Goal: Information Seeking & Learning: Learn about a topic

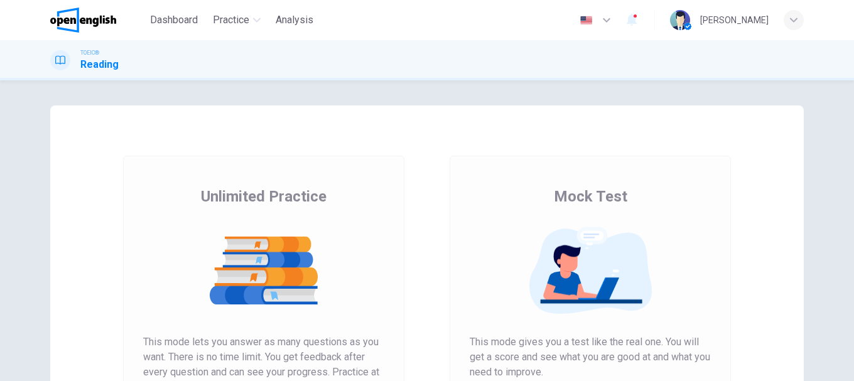
scroll to position [126, 0]
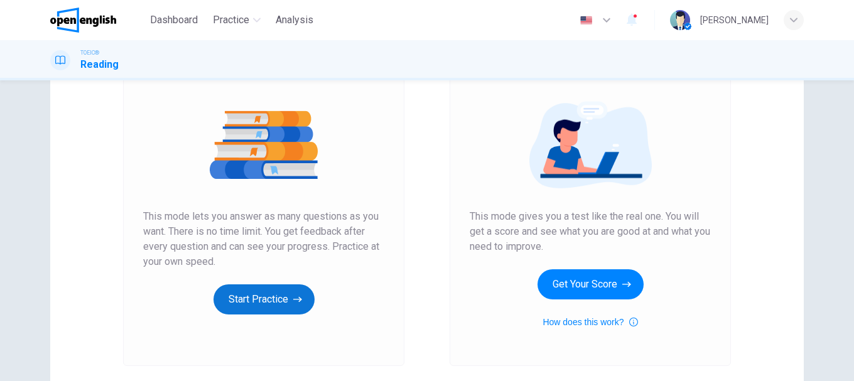
click at [278, 297] on button "Start Practice" at bounding box center [264, 300] width 101 height 30
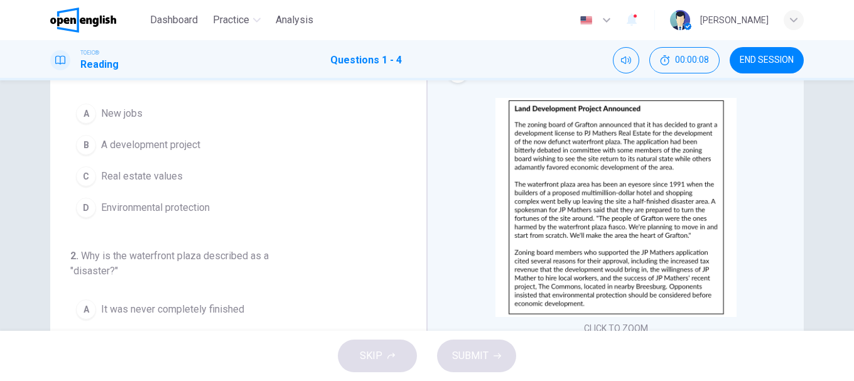
scroll to position [0, 0]
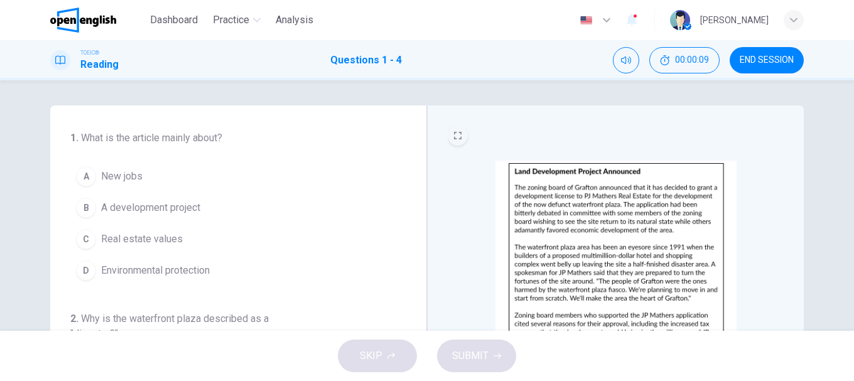
click at [456, 134] on icon "EXPAND" at bounding box center [458, 136] width 8 height 8
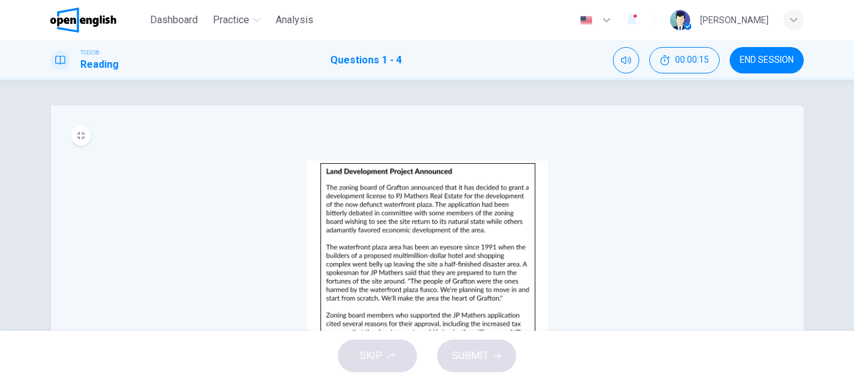
click at [354, 194] on img at bounding box center [427, 270] width 241 height 219
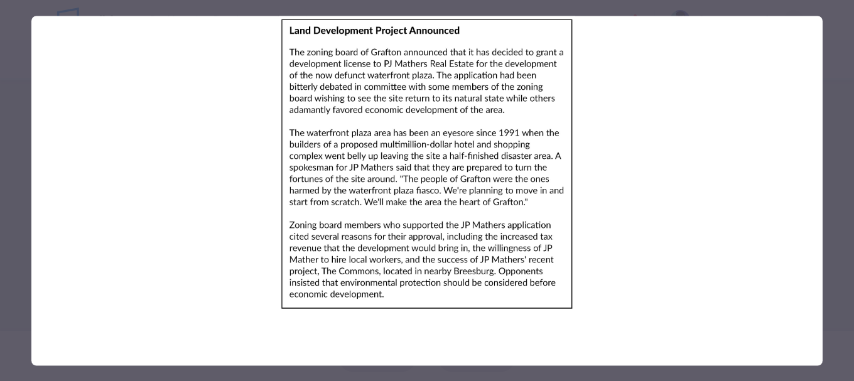
click at [369, 188] on img at bounding box center [427, 164] width 792 height 297
click at [243, 121] on img at bounding box center [427, 164] width 792 height 297
click at [461, 132] on img at bounding box center [427, 164] width 792 height 297
click at [218, 153] on img at bounding box center [427, 164] width 792 height 297
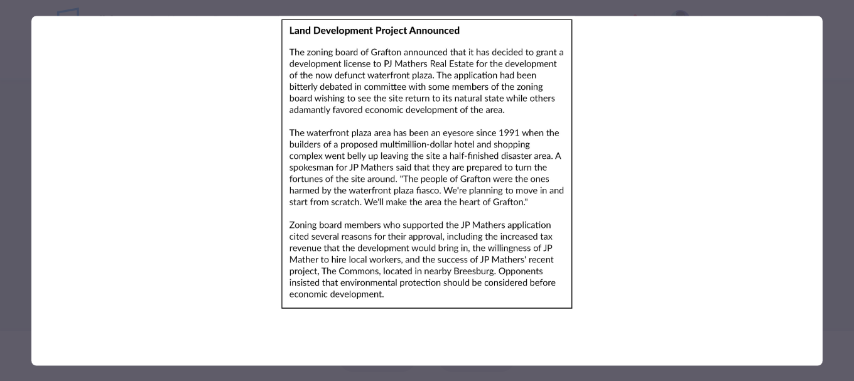
click at [216, 150] on img at bounding box center [427, 164] width 792 height 297
click at [266, 189] on img at bounding box center [427, 164] width 792 height 297
click at [232, 155] on img at bounding box center [427, 164] width 792 height 297
click at [222, 159] on img at bounding box center [427, 164] width 792 height 297
click at [4, 166] on div at bounding box center [427, 190] width 854 height 381
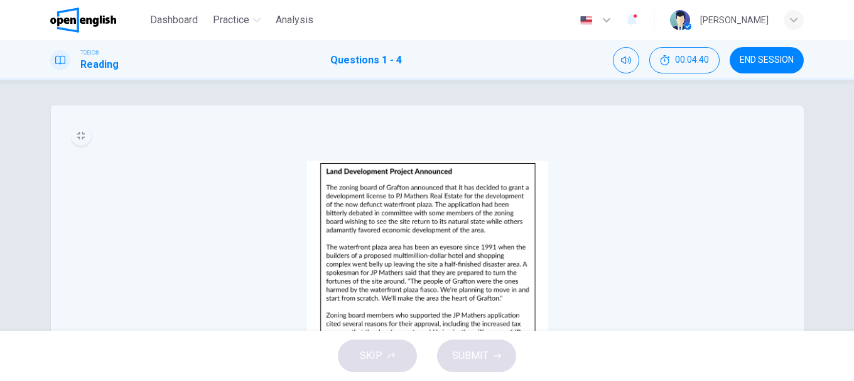
click at [82, 139] on button "MINIMIZE" at bounding box center [81, 136] width 20 height 20
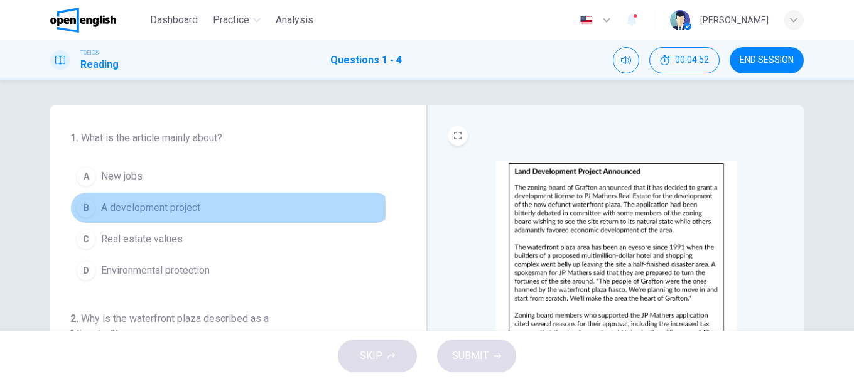
click at [83, 210] on div "B" at bounding box center [86, 208] width 20 height 20
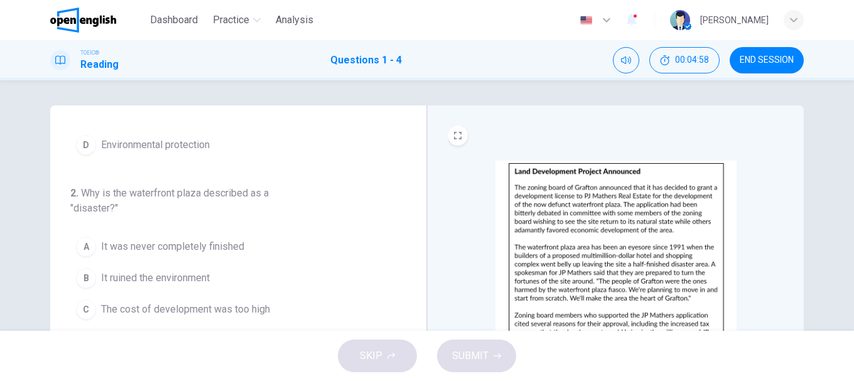
scroll to position [188, 0]
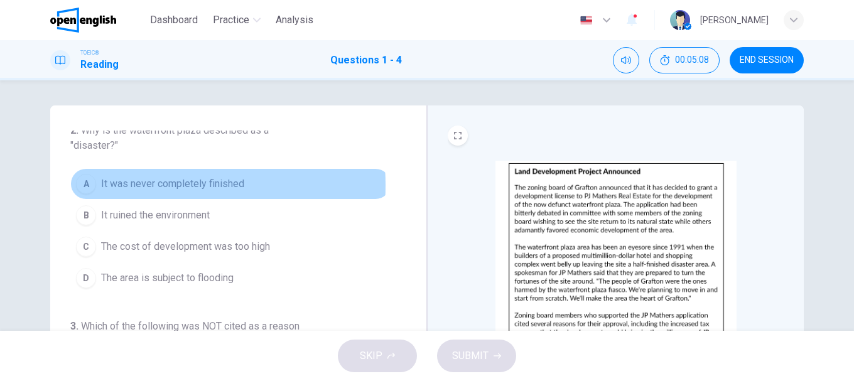
click at [114, 185] on span "It was never completely finished" at bounding box center [172, 184] width 143 height 15
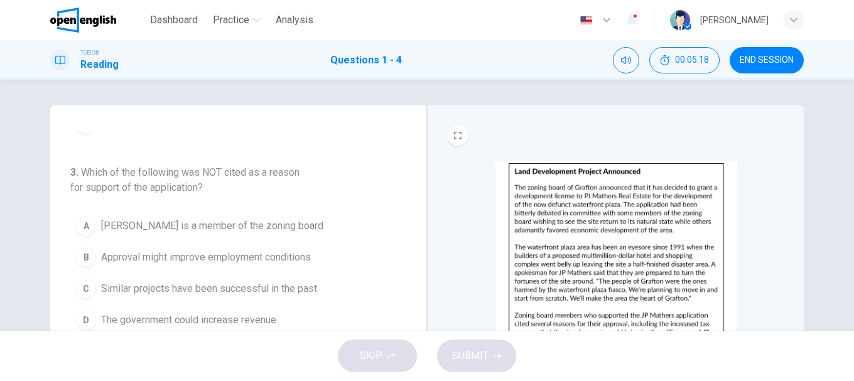
scroll to position [63, 0]
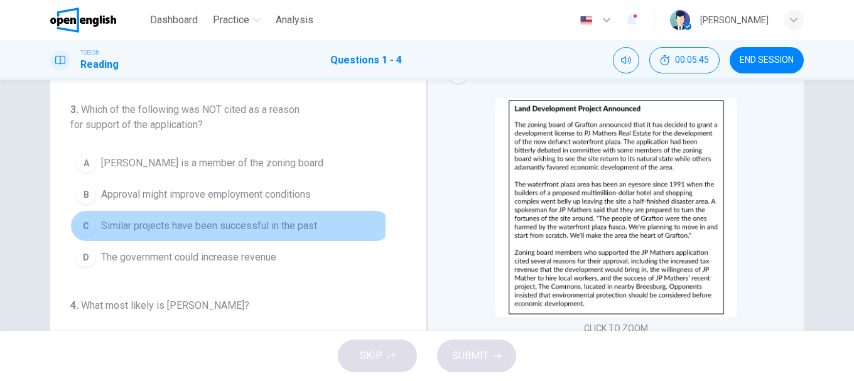
click at [146, 222] on span "Similar projects have been successful in the past" at bounding box center [209, 226] width 216 height 15
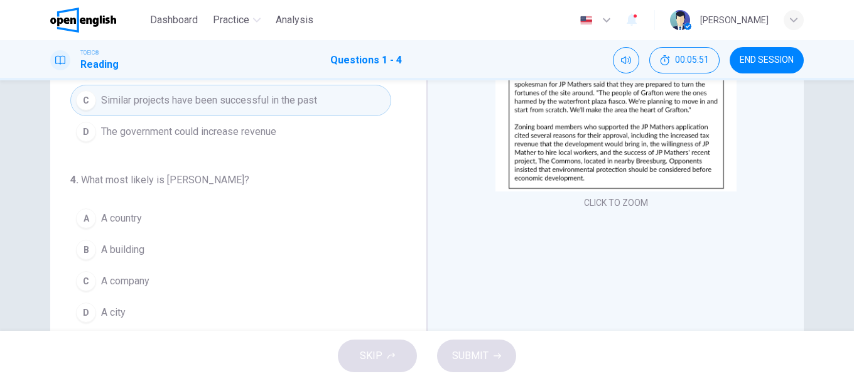
scroll to position [236, 0]
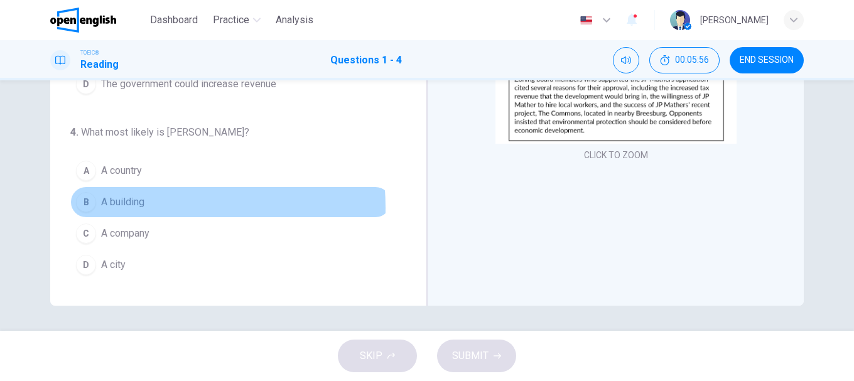
click at [119, 208] on span "A building" at bounding box center [122, 202] width 43 height 15
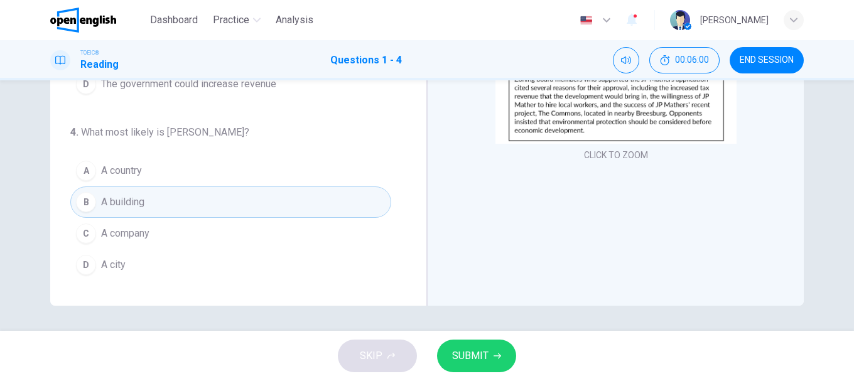
click at [124, 172] on span "A country" at bounding box center [121, 170] width 41 height 15
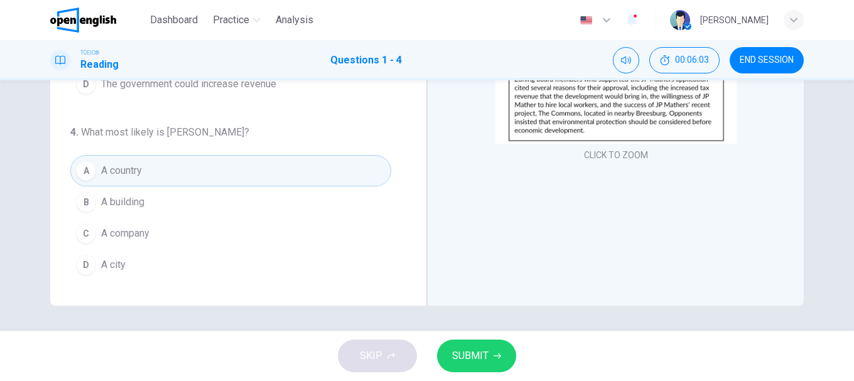
click at [479, 354] on span "SUBMIT" at bounding box center [470, 356] width 36 height 18
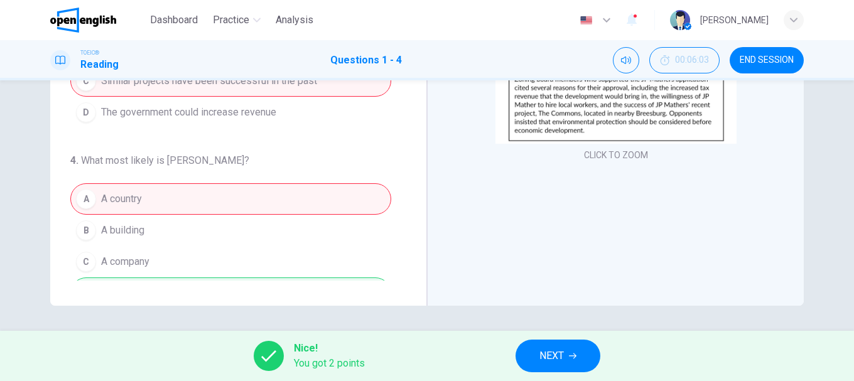
scroll to position [342, 0]
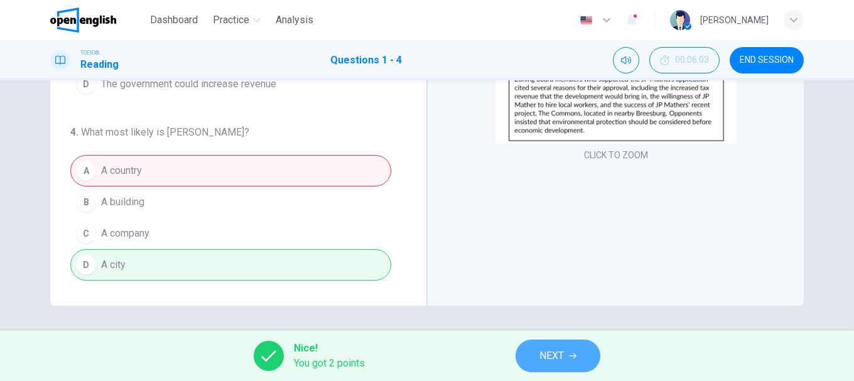
click at [557, 362] on span "NEXT" at bounding box center [552, 356] width 25 height 18
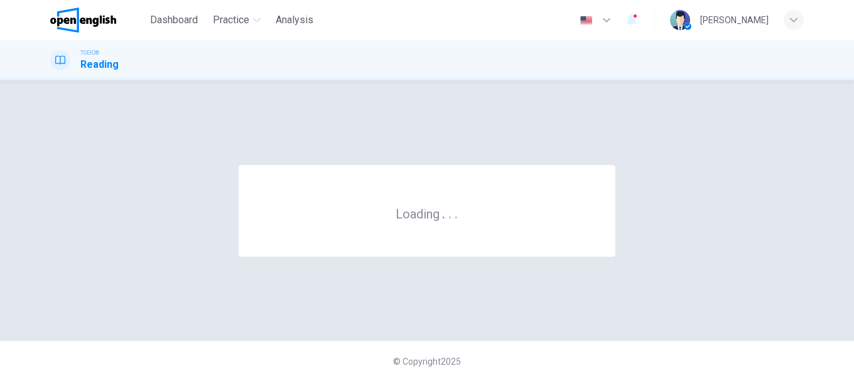
scroll to position [0, 0]
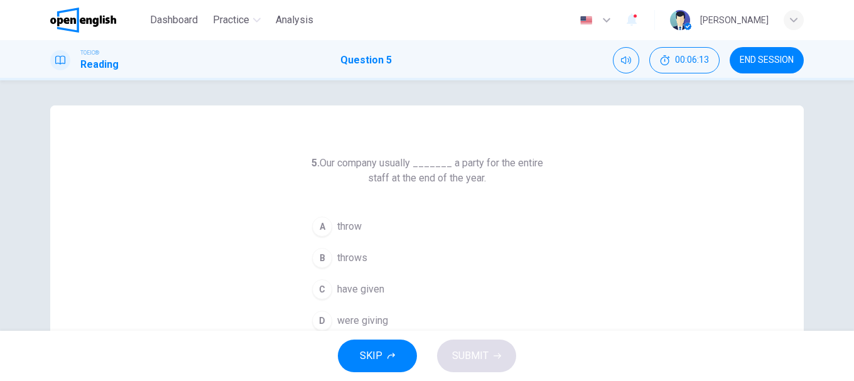
click at [339, 253] on span "throws" at bounding box center [352, 258] width 30 height 15
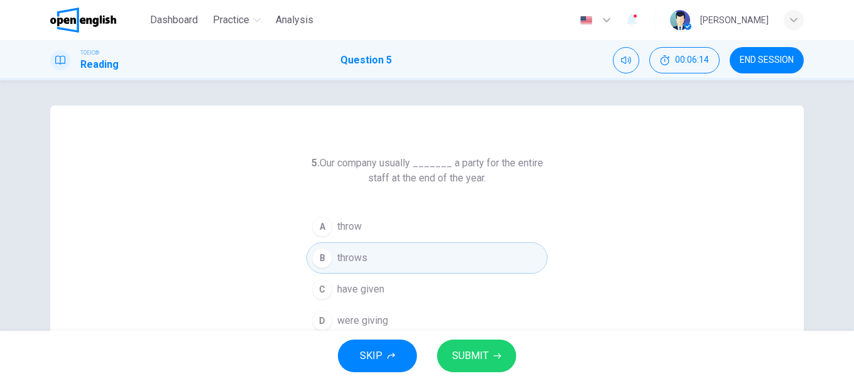
click at [484, 358] on span "SUBMIT" at bounding box center [470, 356] width 36 height 18
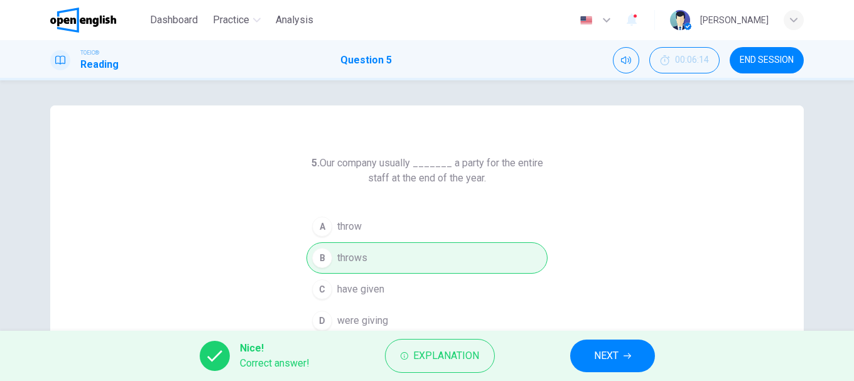
click at [592, 347] on button "NEXT" at bounding box center [613, 356] width 85 height 33
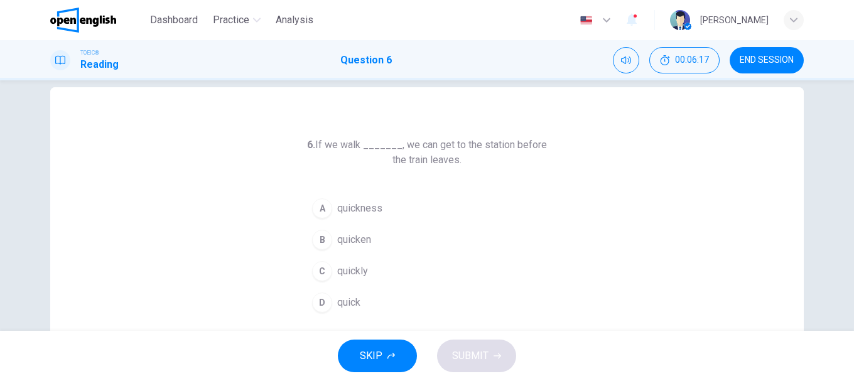
scroll to position [19, 0]
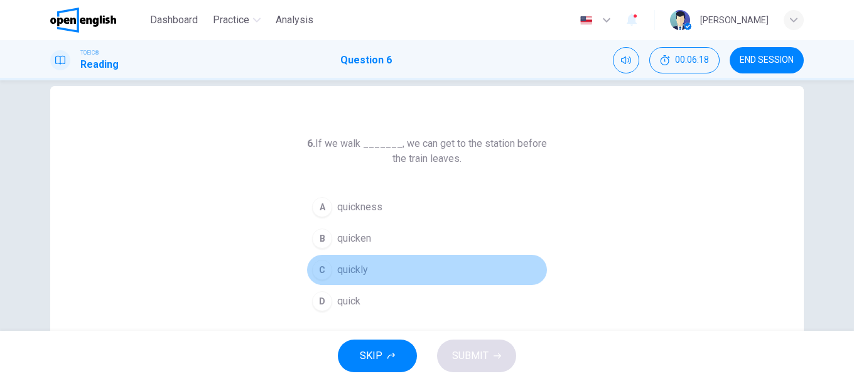
click at [328, 266] on div "C" at bounding box center [322, 270] width 20 height 20
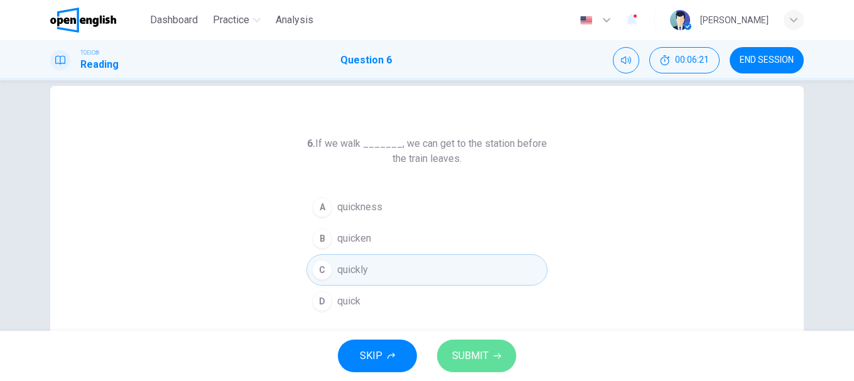
click at [476, 352] on span "SUBMIT" at bounding box center [470, 356] width 36 height 18
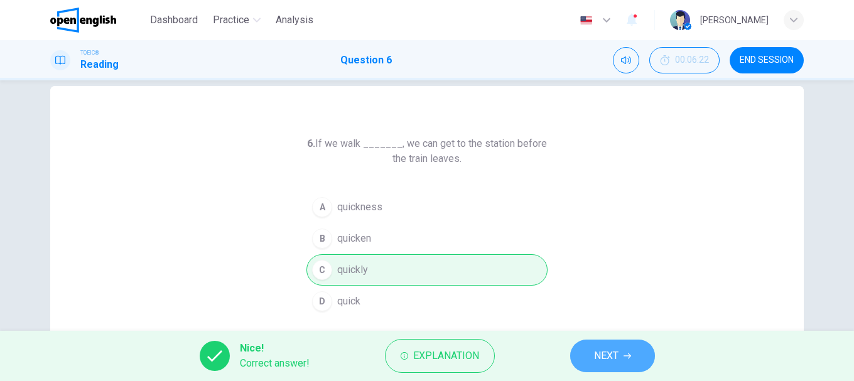
click at [616, 357] on span "NEXT" at bounding box center [606, 356] width 25 height 18
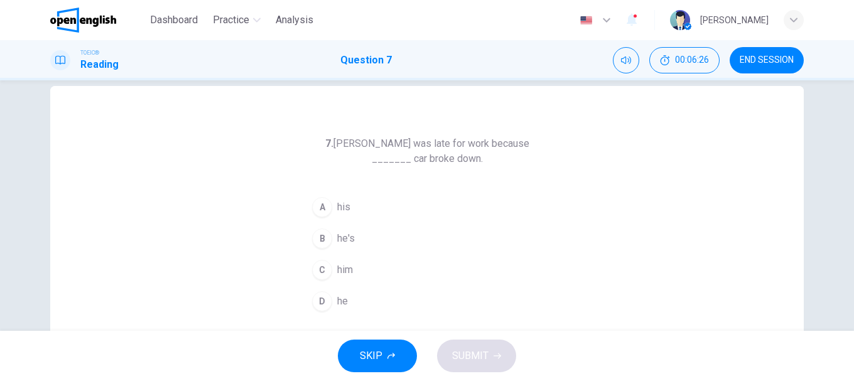
click at [325, 209] on div "A" at bounding box center [322, 207] width 20 height 20
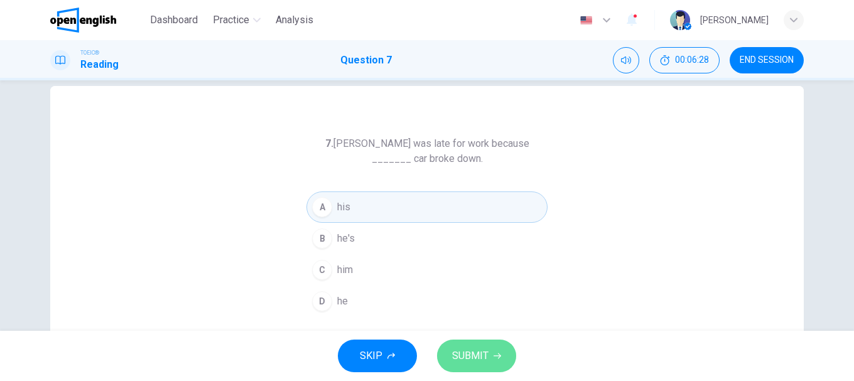
click at [488, 352] on span "SUBMIT" at bounding box center [470, 356] width 36 height 18
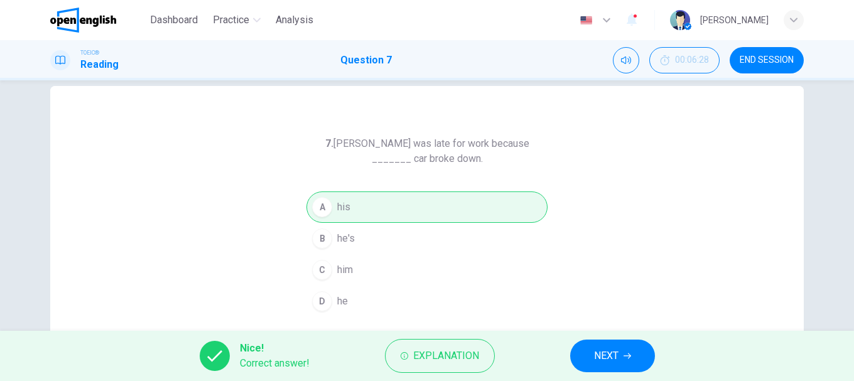
click at [621, 352] on button "NEXT" at bounding box center [613, 356] width 85 height 33
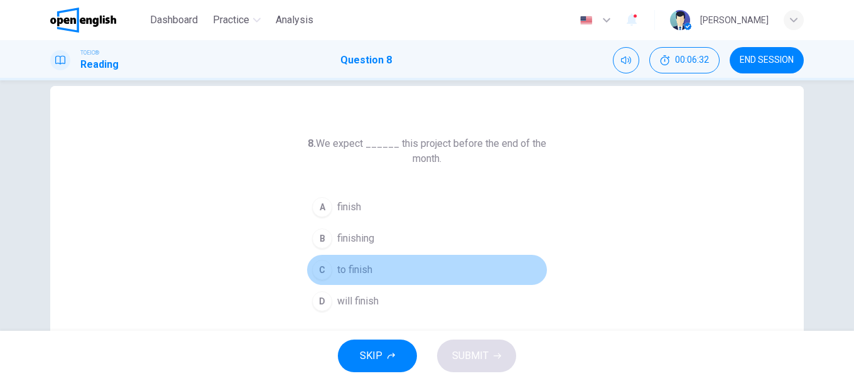
click at [349, 267] on span "to finish" at bounding box center [354, 270] width 35 height 15
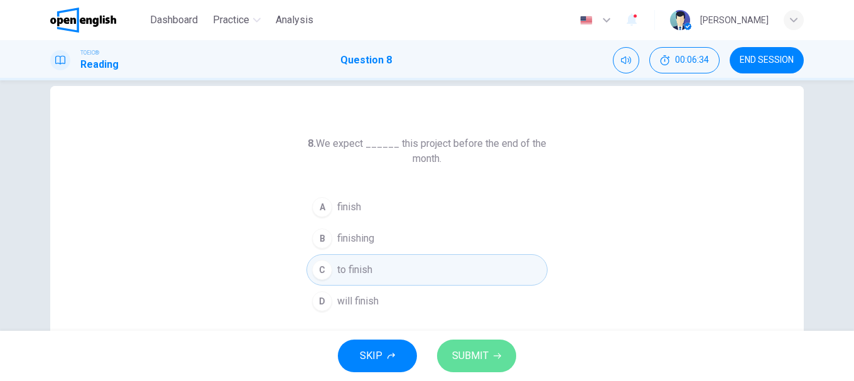
click at [488, 345] on button "SUBMIT" at bounding box center [476, 356] width 79 height 33
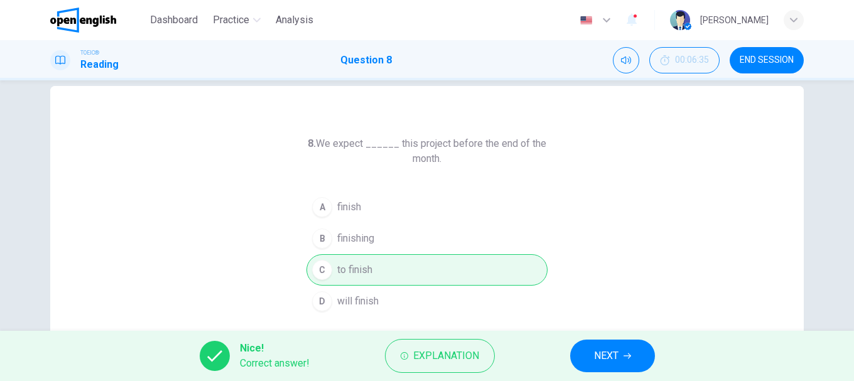
click at [584, 358] on button "NEXT" at bounding box center [613, 356] width 85 height 33
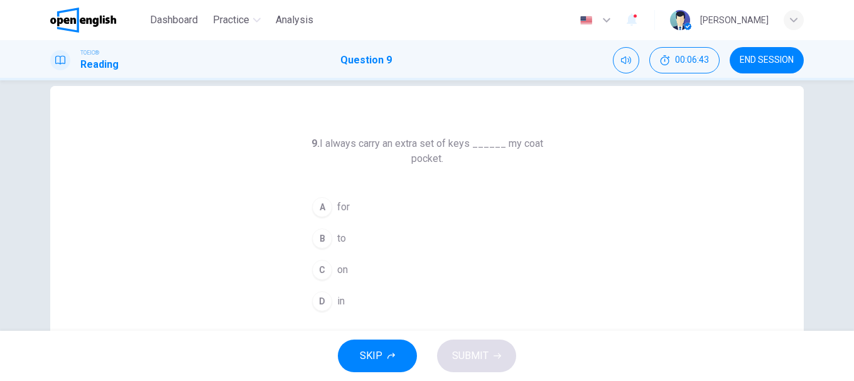
click at [319, 298] on div "D" at bounding box center [322, 302] width 20 height 20
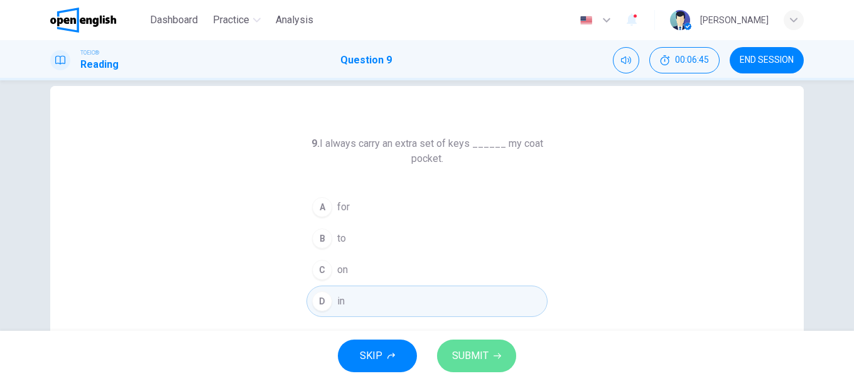
click at [474, 350] on span "SUBMIT" at bounding box center [470, 356] width 36 height 18
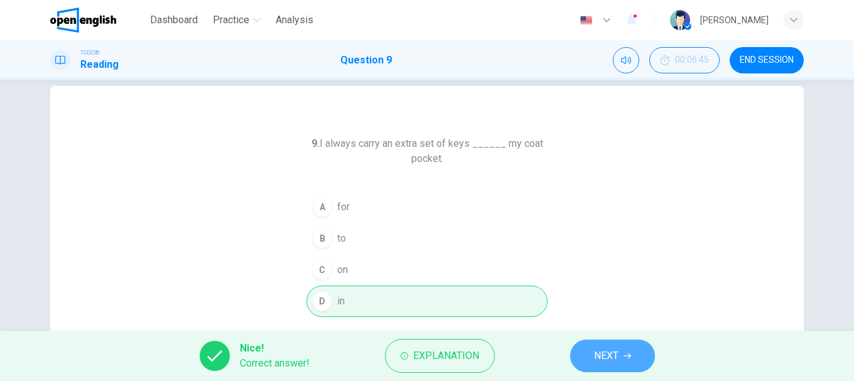
click at [598, 354] on span "NEXT" at bounding box center [606, 356] width 25 height 18
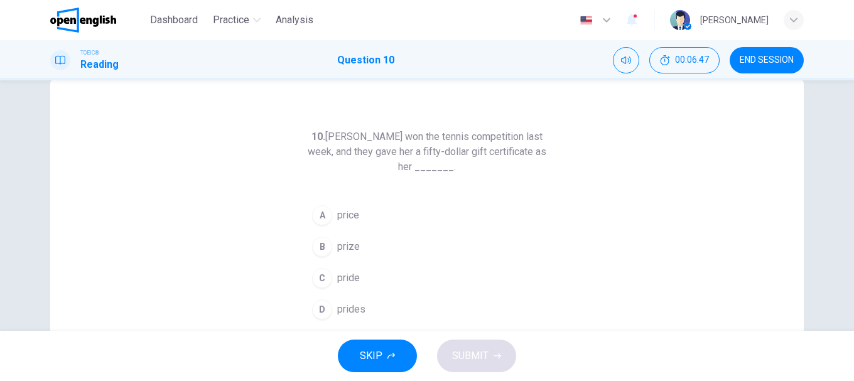
scroll to position [40, 0]
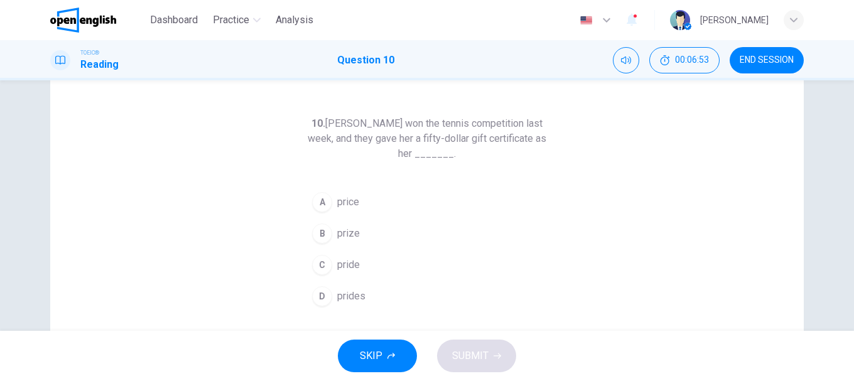
click at [337, 234] on span "prize" at bounding box center [348, 233] width 23 height 15
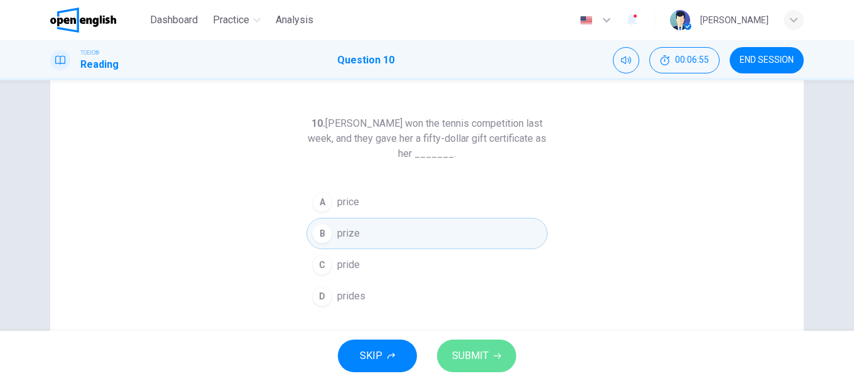
click at [489, 353] on button "SUBMIT" at bounding box center [476, 356] width 79 height 33
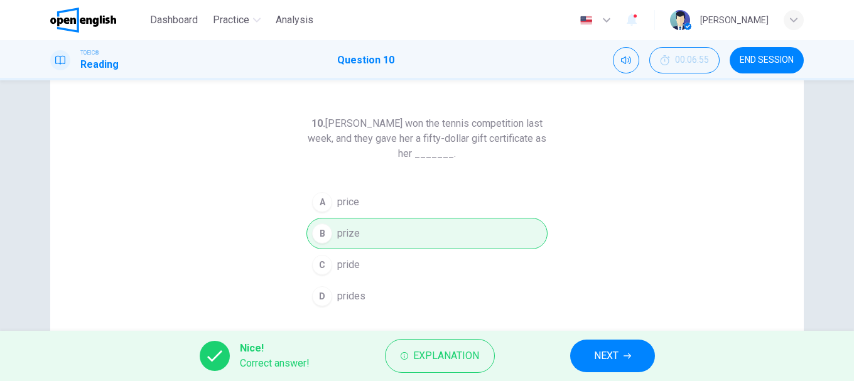
click at [614, 358] on span "NEXT" at bounding box center [606, 356] width 25 height 18
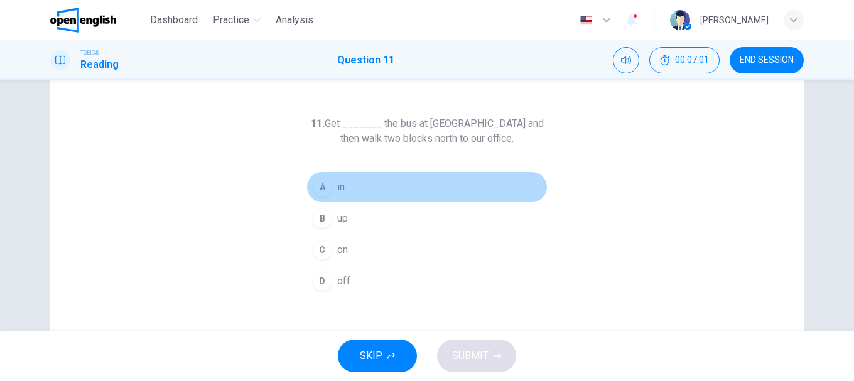
click at [332, 193] on button "A in" at bounding box center [427, 187] width 241 height 31
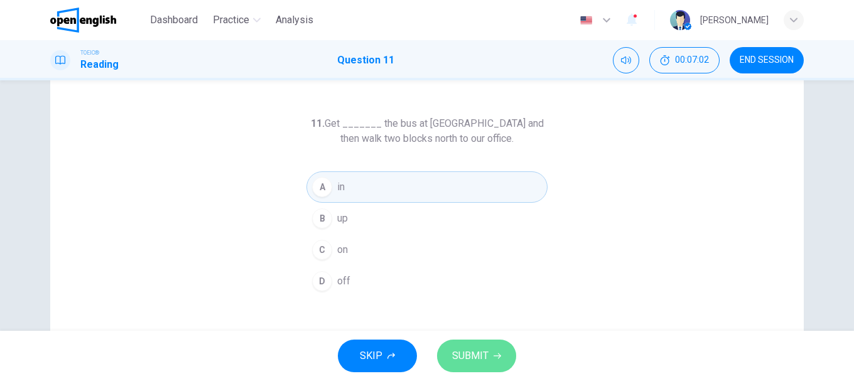
click at [495, 341] on button "SUBMIT" at bounding box center [476, 356] width 79 height 33
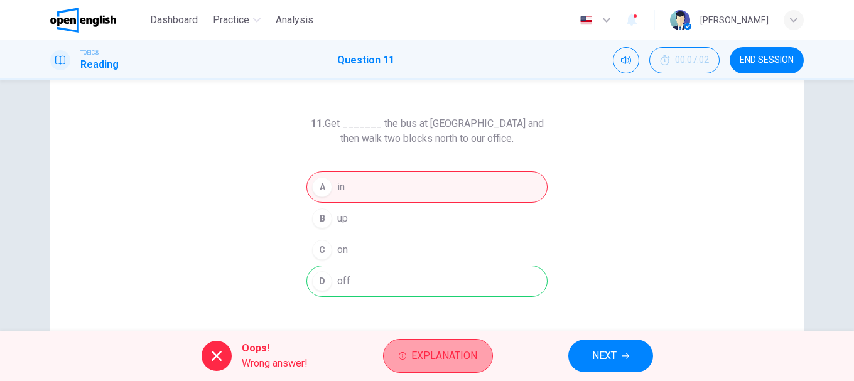
click at [456, 358] on span "Explanation" at bounding box center [445, 356] width 66 height 18
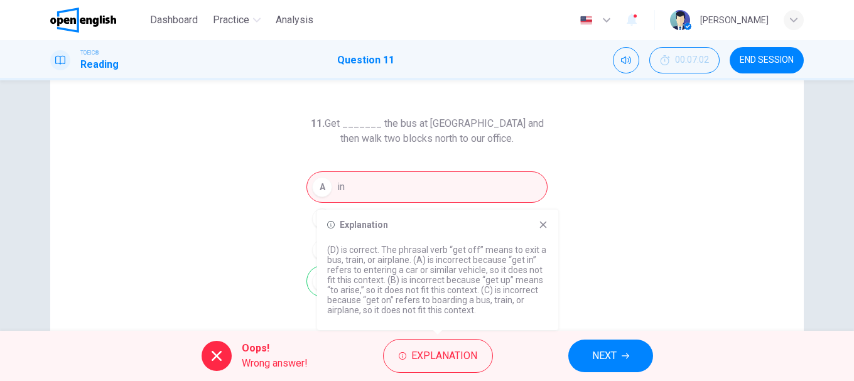
click at [543, 220] on icon at bounding box center [543, 225] width 10 height 10
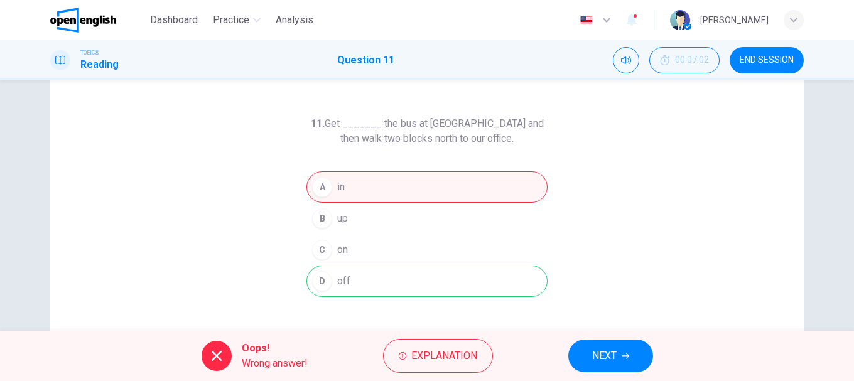
click at [611, 360] on span "NEXT" at bounding box center [604, 356] width 25 height 18
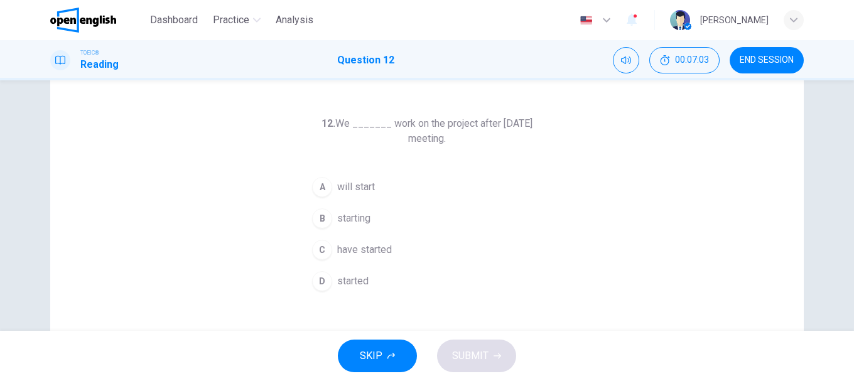
click at [261, 224] on div "12. We _______ work on the project after [DATE] meeting. A will start B startin…" at bounding box center [427, 284] width 754 height 437
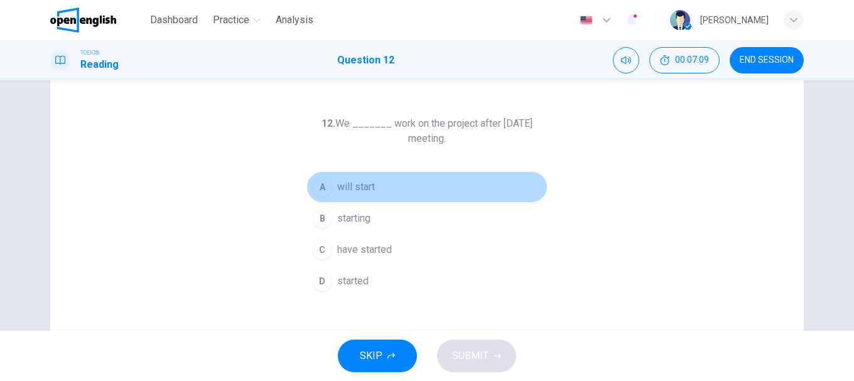
click at [326, 187] on div "A" at bounding box center [322, 187] width 20 height 20
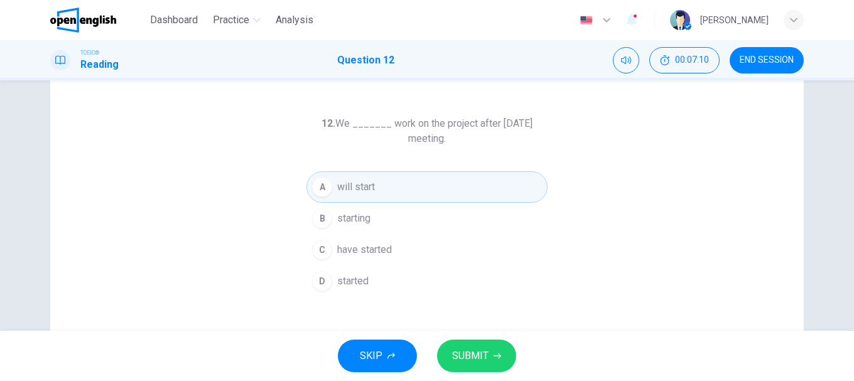
click at [476, 351] on span "SUBMIT" at bounding box center [470, 356] width 36 height 18
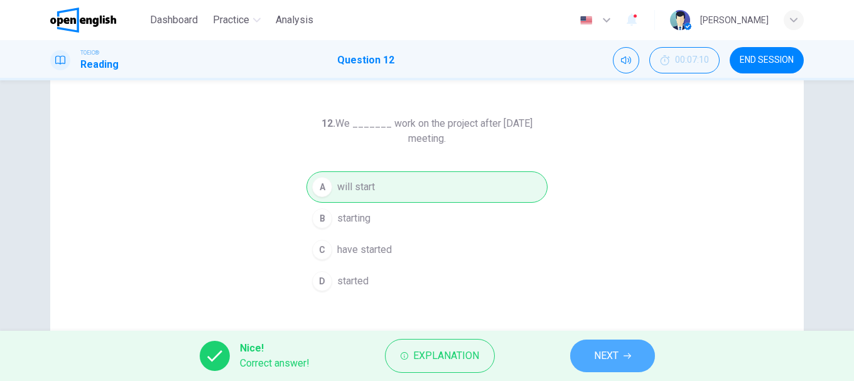
click at [587, 351] on button "NEXT" at bounding box center [613, 356] width 85 height 33
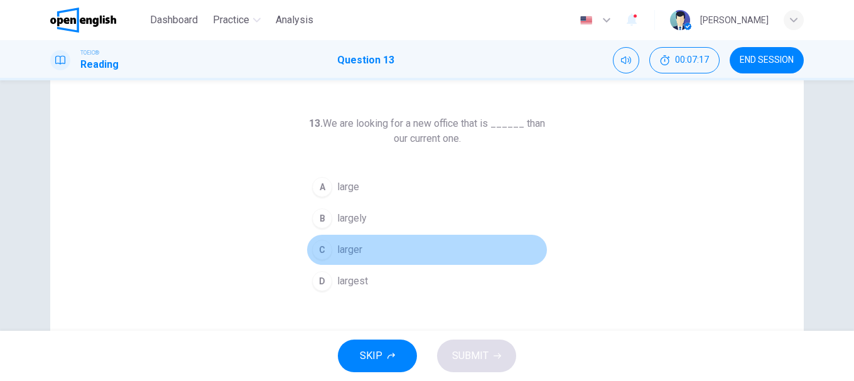
click at [324, 251] on div "C" at bounding box center [322, 250] width 20 height 20
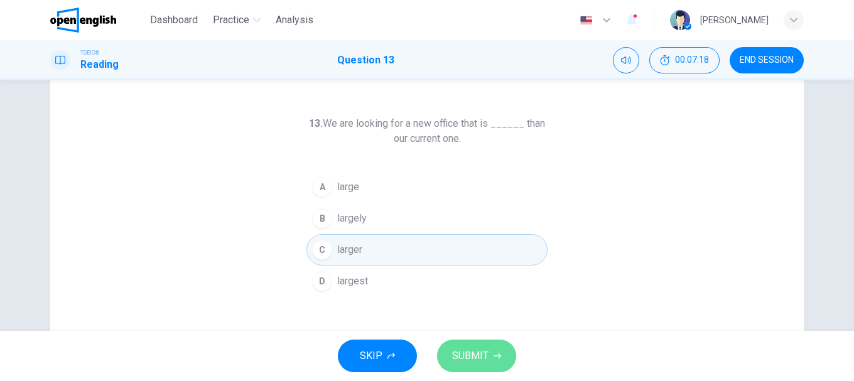
click at [498, 353] on icon "button" at bounding box center [498, 356] width 8 height 8
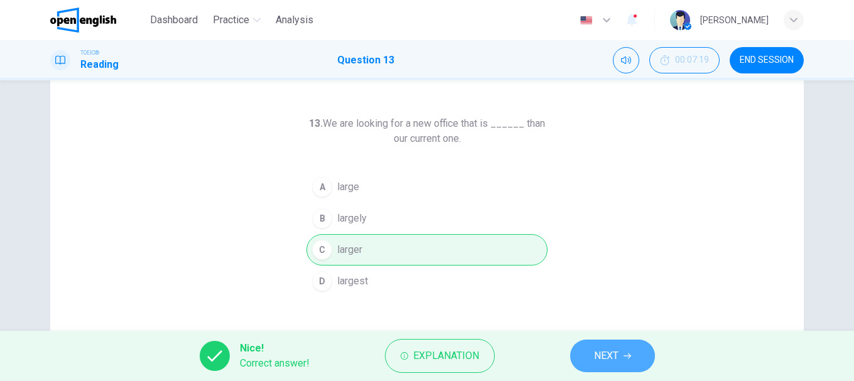
click at [620, 352] on button "NEXT" at bounding box center [613, 356] width 85 height 33
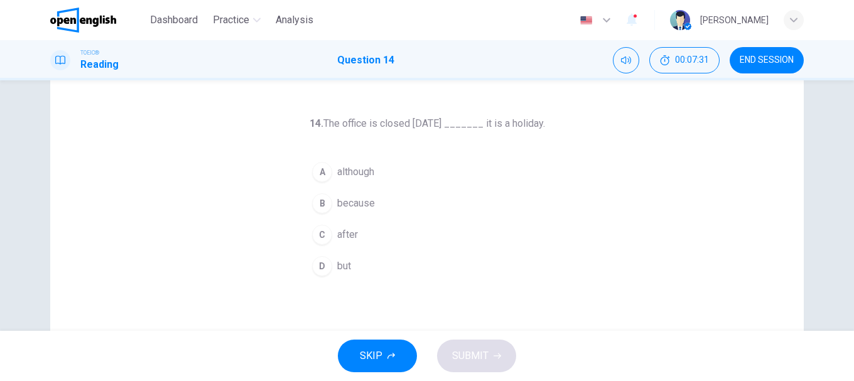
click at [316, 196] on div "B" at bounding box center [322, 204] width 20 height 20
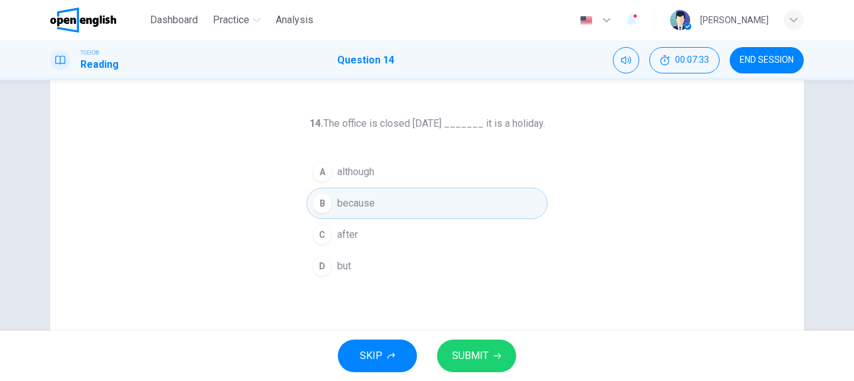
click at [489, 358] on button "SUBMIT" at bounding box center [476, 356] width 79 height 33
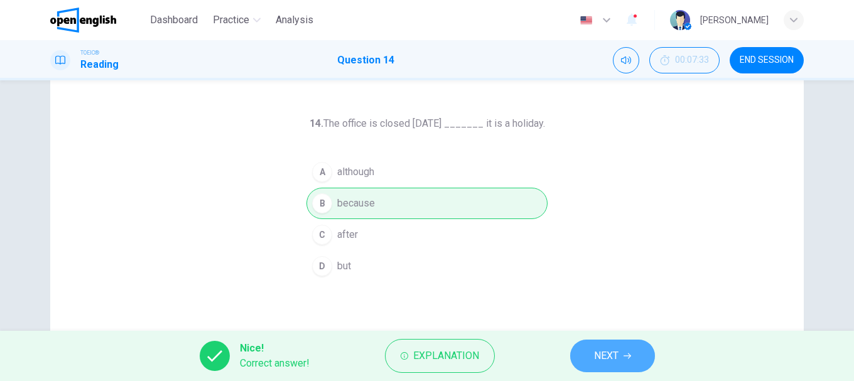
click at [612, 354] on span "NEXT" at bounding box center [606, 356] width 25 height 18
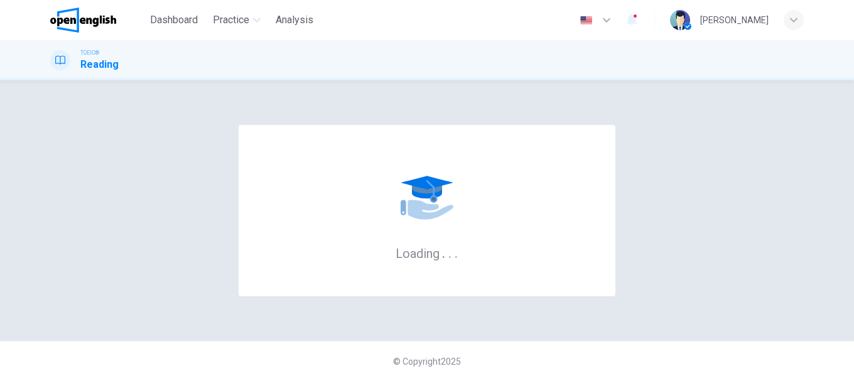
scroll to position [0, 0]
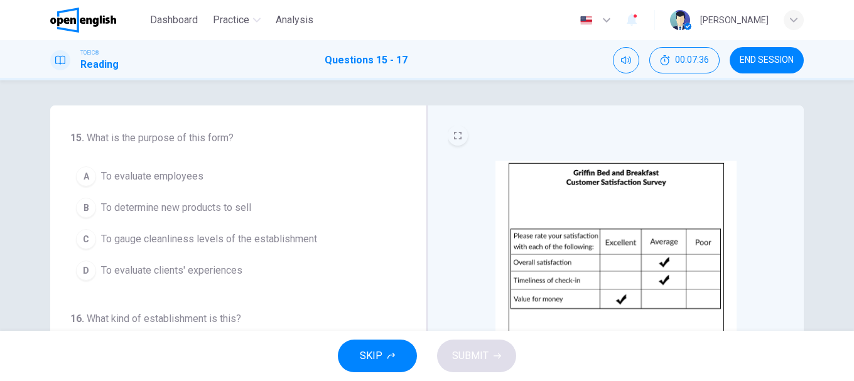
click at [449, 131] on button "EXPAND" at bounding box center [458, 136] width 20 height 20
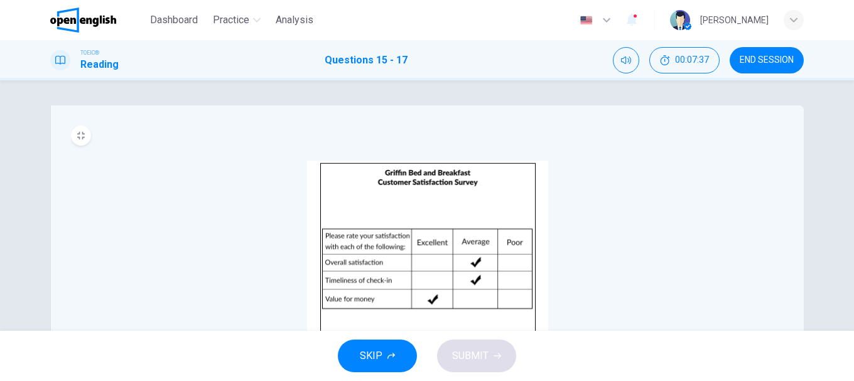
click at [369, 182] on img at bounding box center [427, 270] width 241 height 219
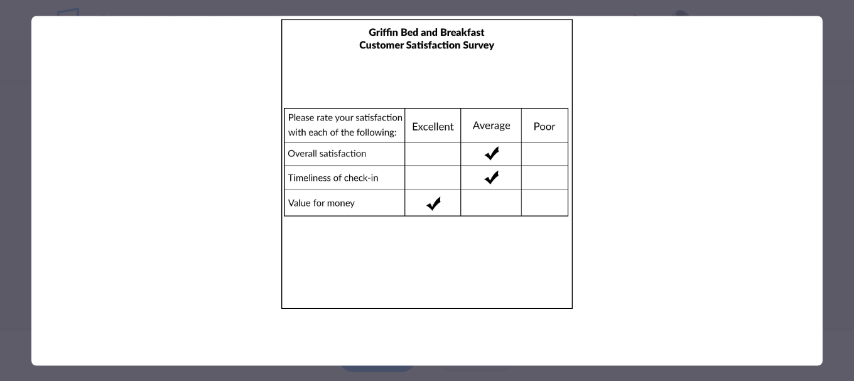
click at [270, 168] on img at bounding box center [427, 164] width 792 height 297
click at [0, 151] on div at bounding box center [427, 190] width 854 height 381
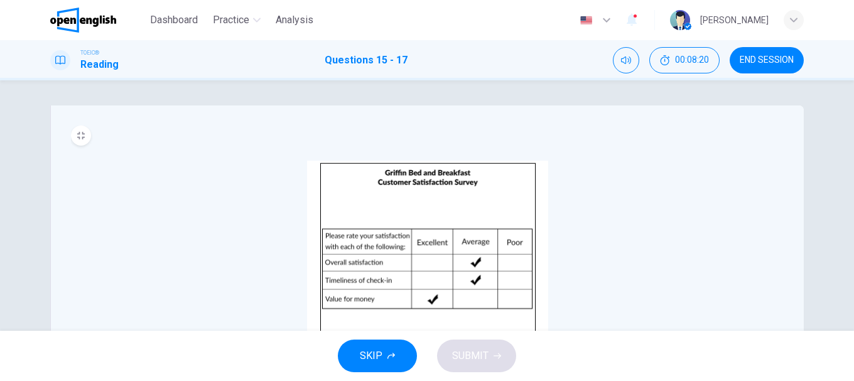
click at [288, 195] on div "CLICK TO ZOOM" at bounding box center [428, 280] width 714 height 239
click at [89, 131] on div "CLICK TO ZOOM" at bounding box center [428, 263] width 714 height 275
click at [82, 134] on button "MINIMIZE" at bounding box center [81, 136] width 20 height 20
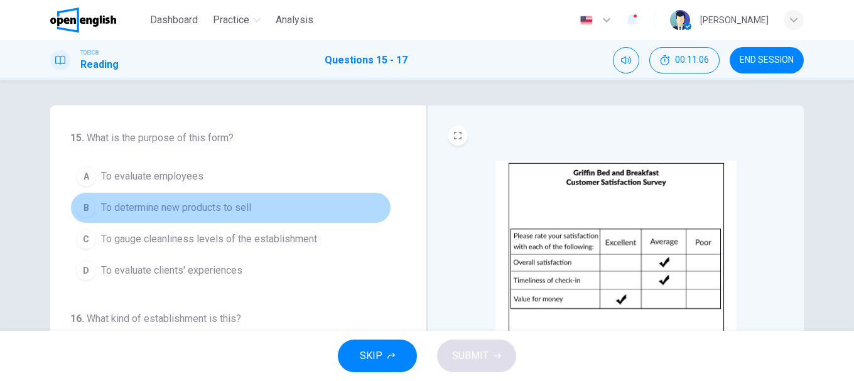
click at [318, 207] on button "B To determine new products to sell" at bounding box center [230, 207] width 321 height 31
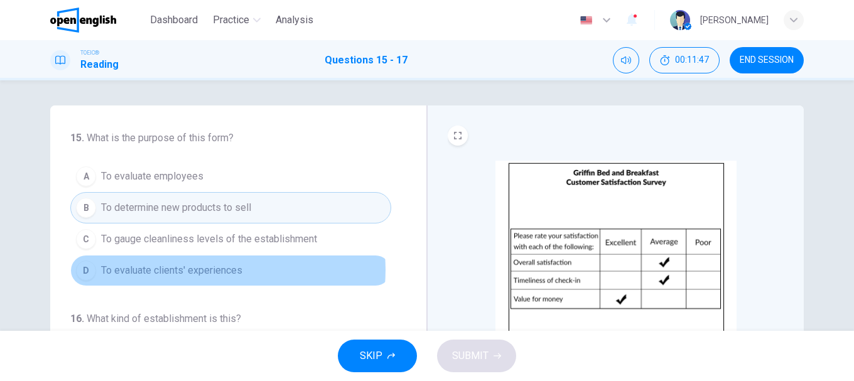
click at [209, 270] on span "To evaluate clients' experiences" at bounding box center [171, 270] width 141 height 15
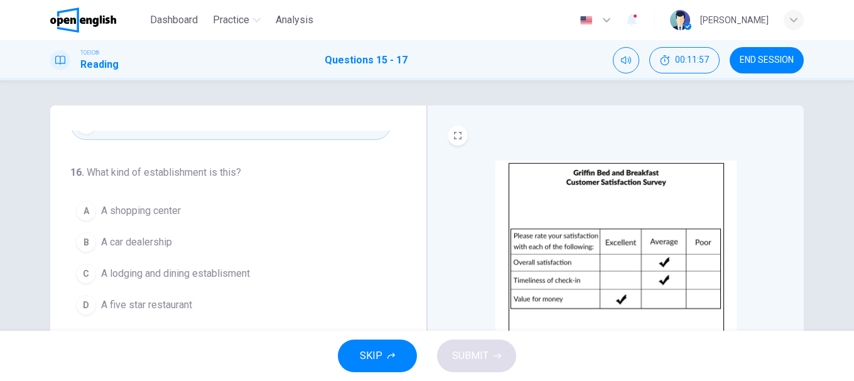
scroll to position [63, 0]
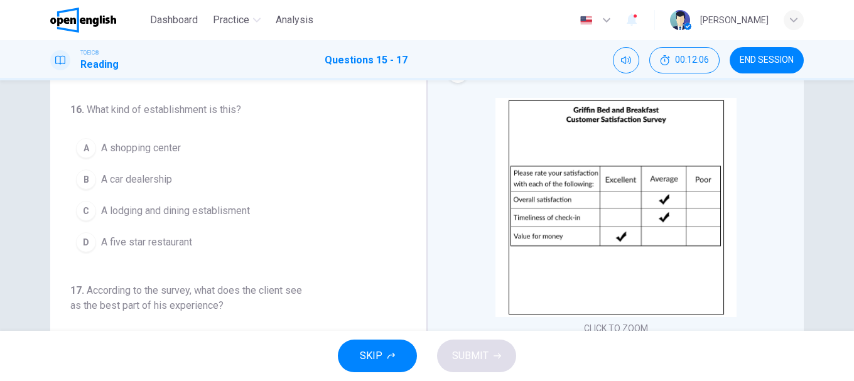
click at [170, 241] on span "A five star restaurant" at bounding box center [146, 242] width 91 height 15
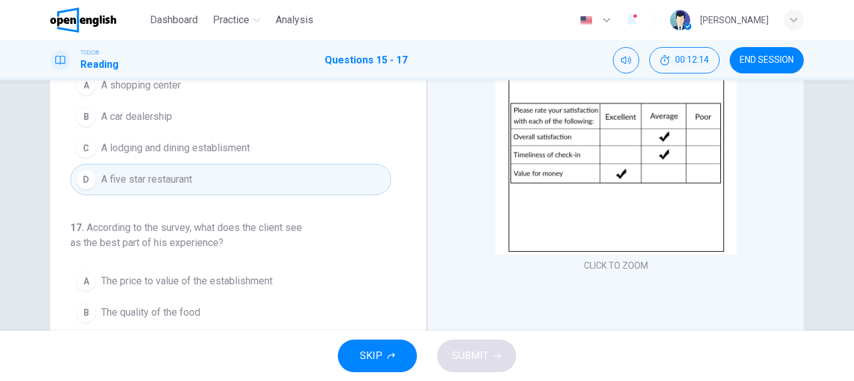
scroll to position [188, 0]
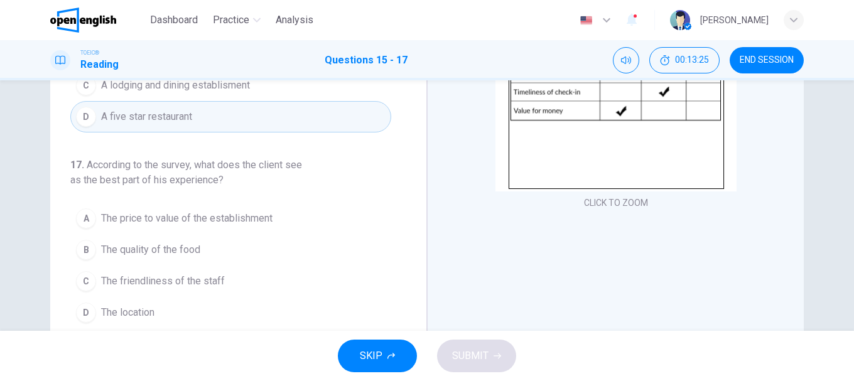
click at [146, 218] on span "The price to value of the establishment" at bounding box center [187, 218] width 172 height 15
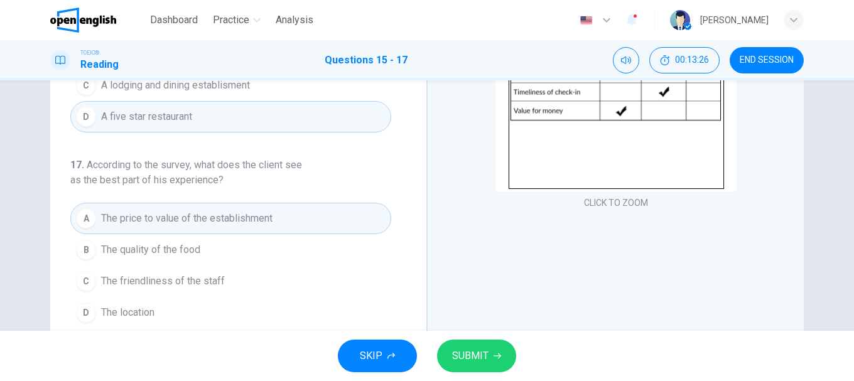
scroll to position [236, 0]
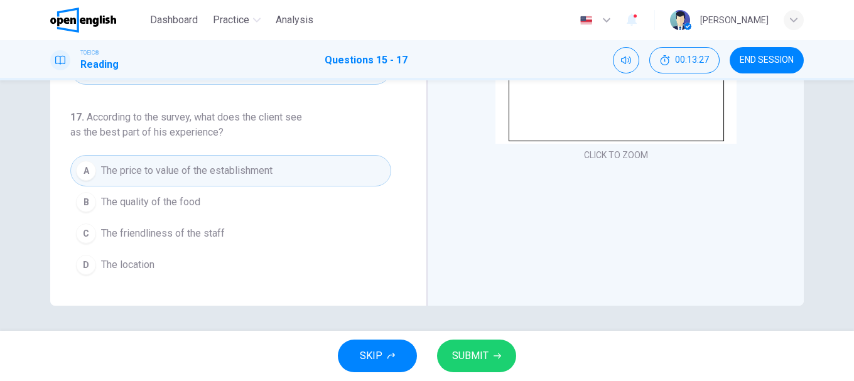
click at [490, 344] on button "SUBMIT" at bounding box center [476, 356] width 79 height 33
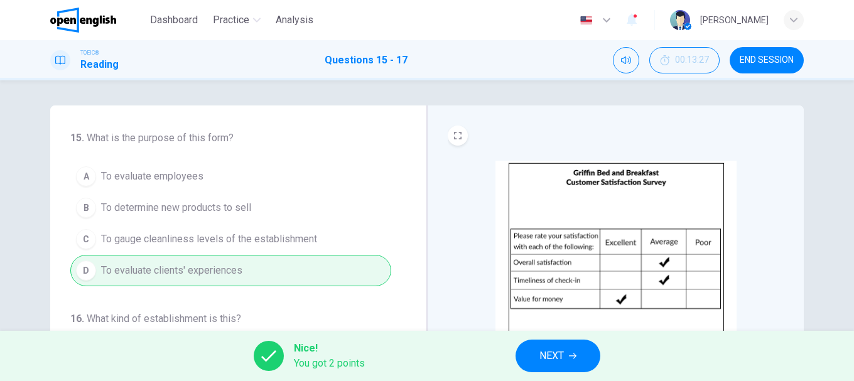
scroll to position [126, 0]
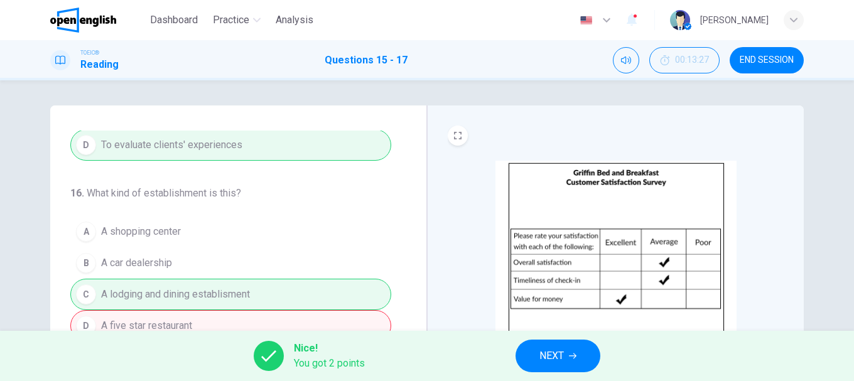
click at [587, 354] on button "NEXT" at bounding box center [558, 356] width 85 height 33
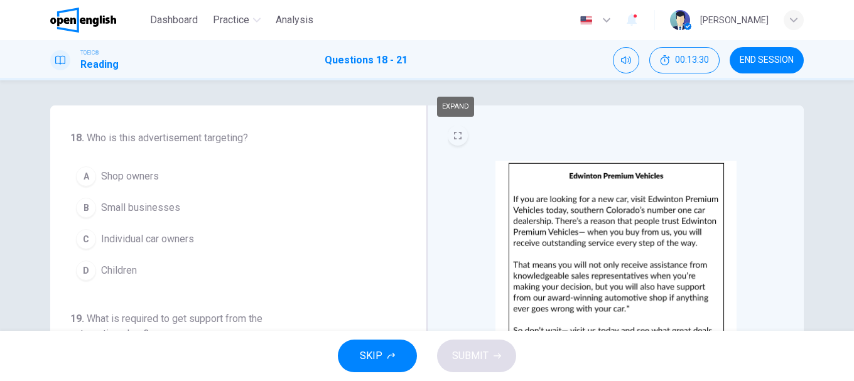
click at [450, 133] on button "EXPAND" at bounding box center [458, 136] width 20 height 20
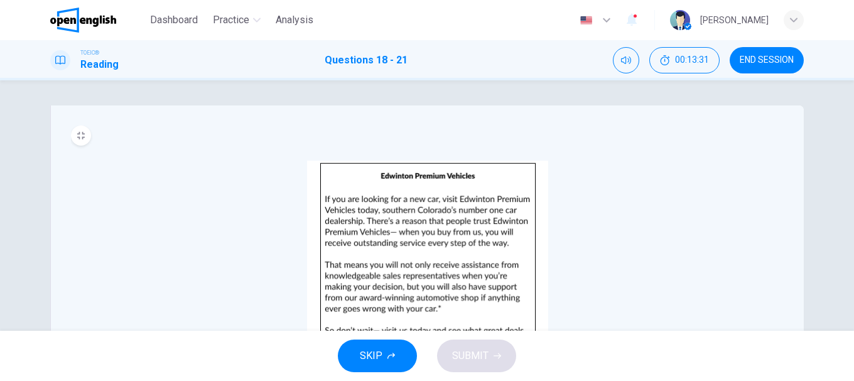
click at [325, 170] on img at bounding box center [427, 270] width 241 height 219
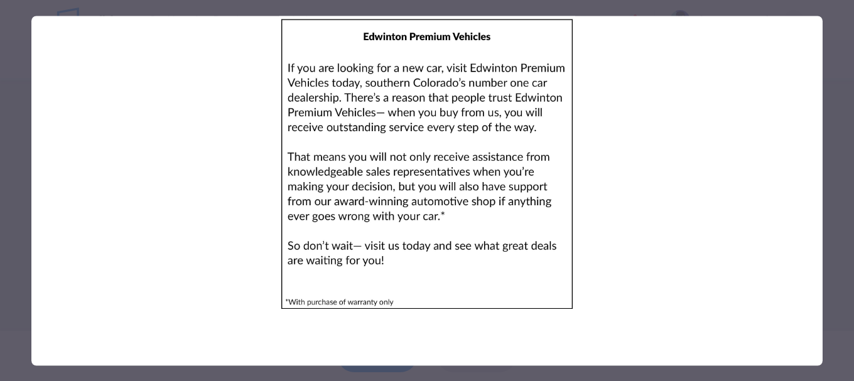
click at [21, 102] on div at bounding box center [427, 190] width 854 height 381
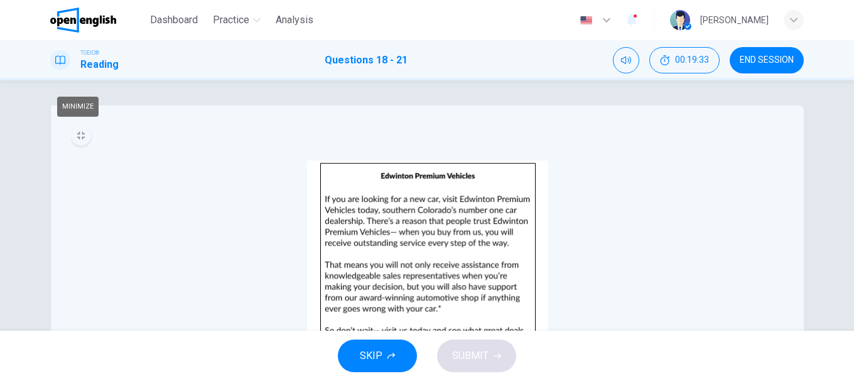
click at [79, 139] on button "MINIMIZE" at bounding box center [81, 136] width 20 height 20
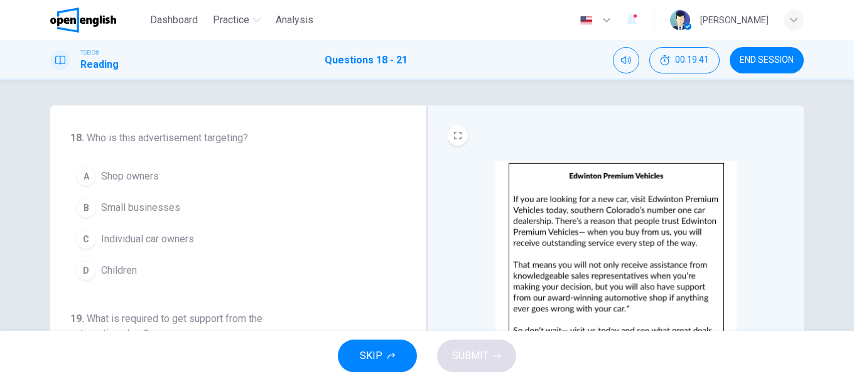
click at [116, 237] on span "Individual car owners" at bounding box center [147, 239] width 93 height 15
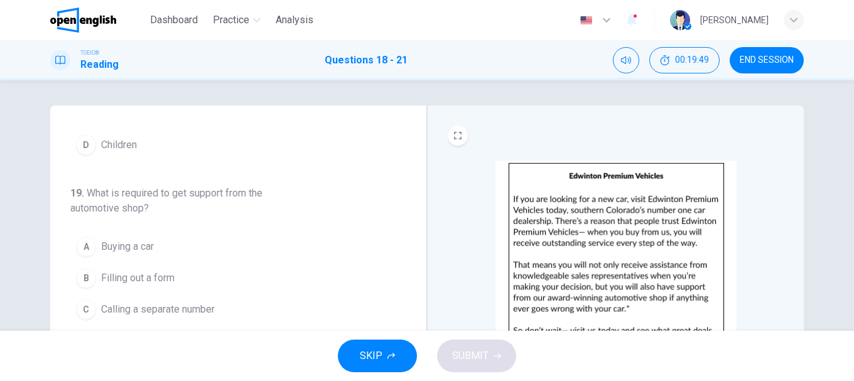
scroll to position [188, 0]
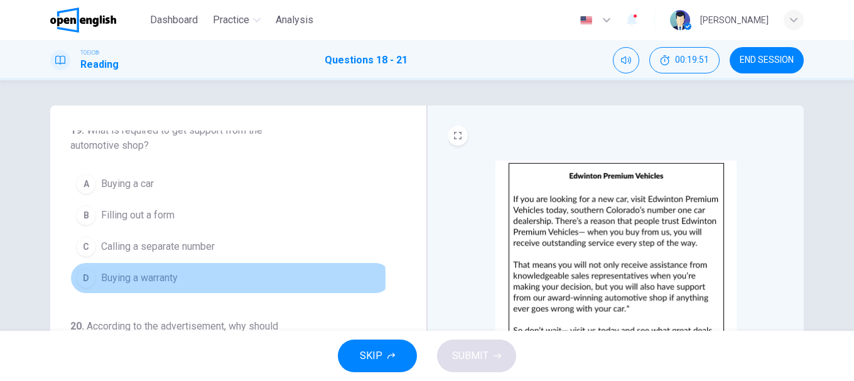
click at [126, 279] on span "Buying a warranty" at bounding box center [139, 278] width 77 height 15
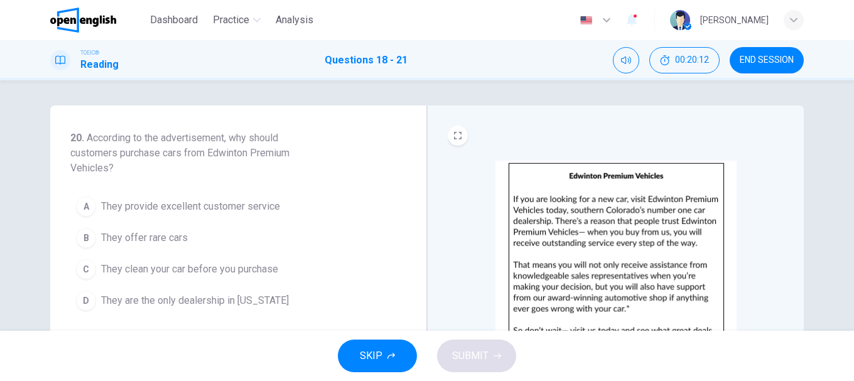
scroll to position [398, 0]
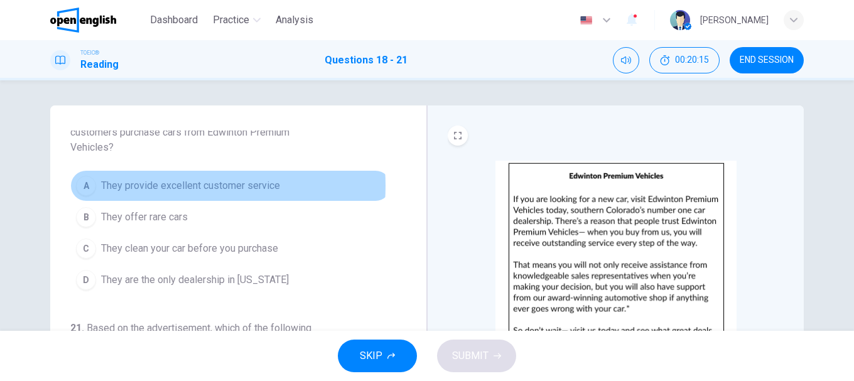
click at [163, 186] on span "They provide excellent customer service" at bounding box center [190, 185] width 179 height 15
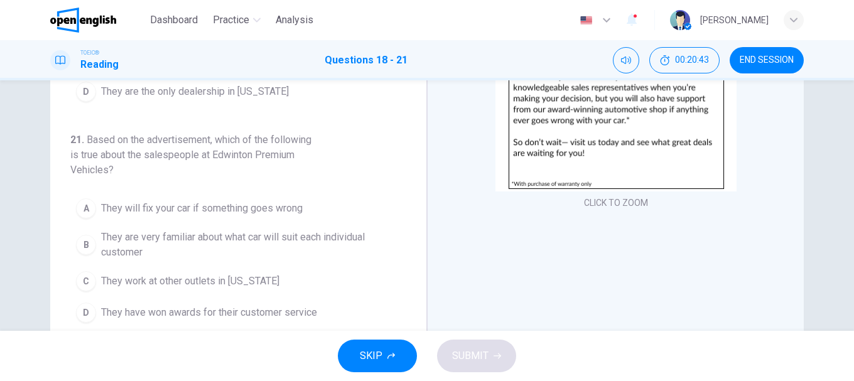
scroll to position [236, 0]
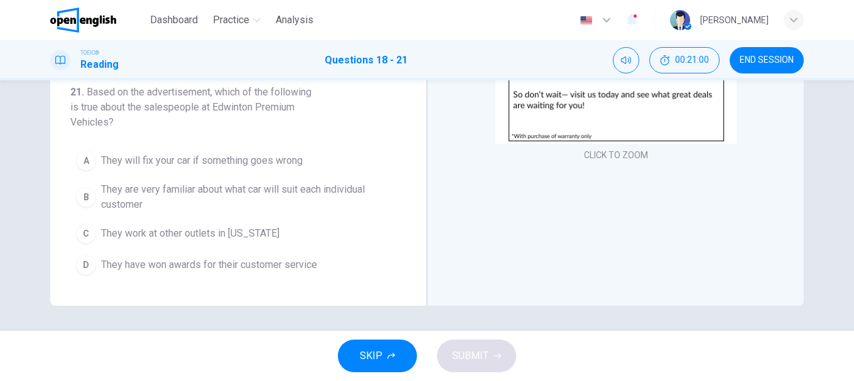
click at [158, 155] on span "They will fix your car if something goes wrong" at bounding box center [202, 160] width 202 height 15
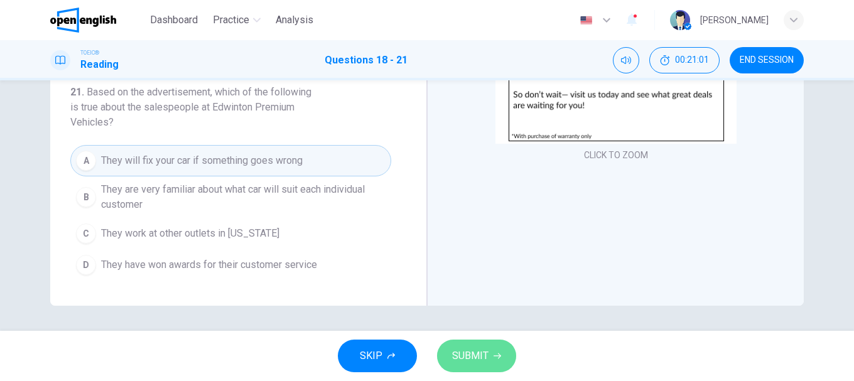
click at [484, 352] on span "SUBMIT" at bounding box center [470, 356] width 36 height 18
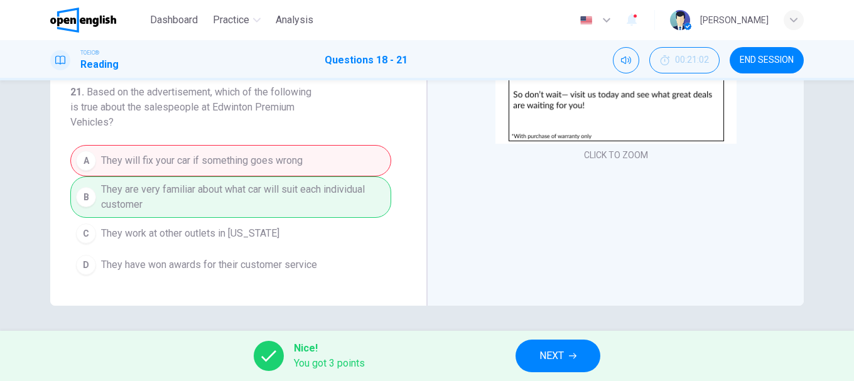
click at [560, 359] on span "NEXT" at bounding box center [552, 356] width 25 height 18
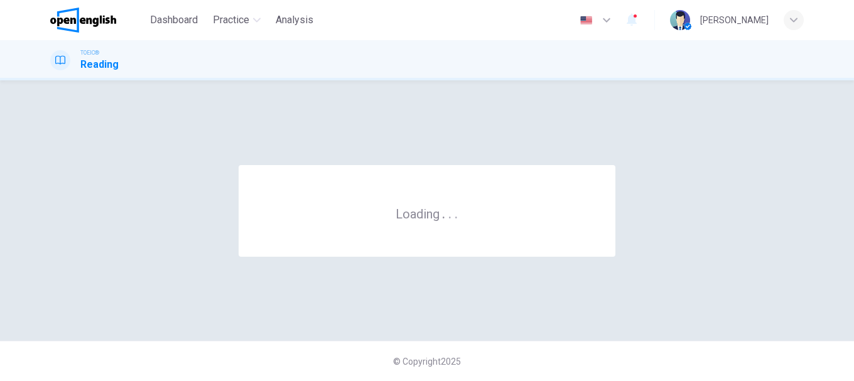
scroll to position [0, 0]
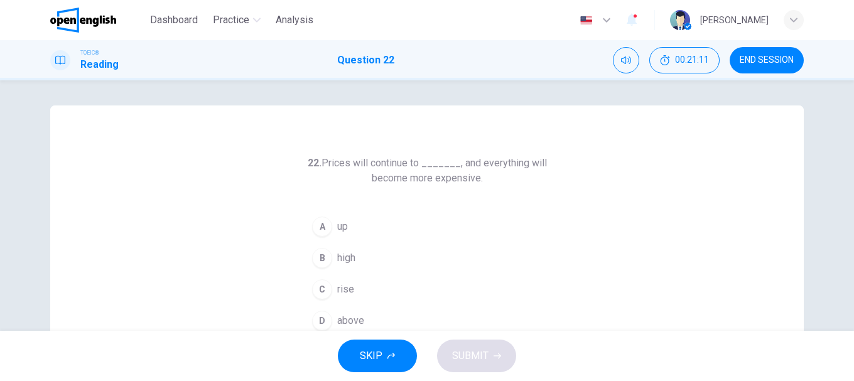
click at [337, 287] on span "rise" at bounding box center [345, 289] width 17 height 15
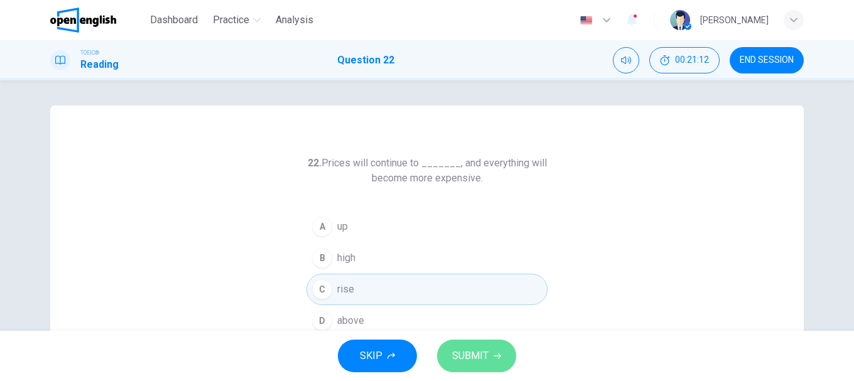
click at [493, 355] on button "SUBMIT" at bounding box center [476, 356] width 79 height 33
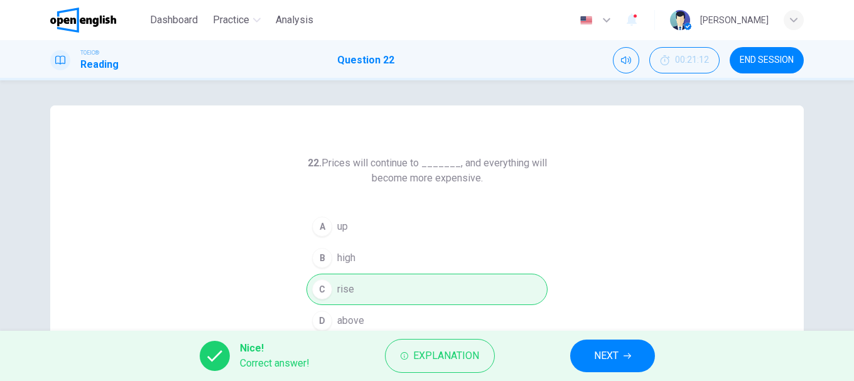
click at [603, 349] on span "NEXT" at bounding box center [606, 356] width 25 height 18
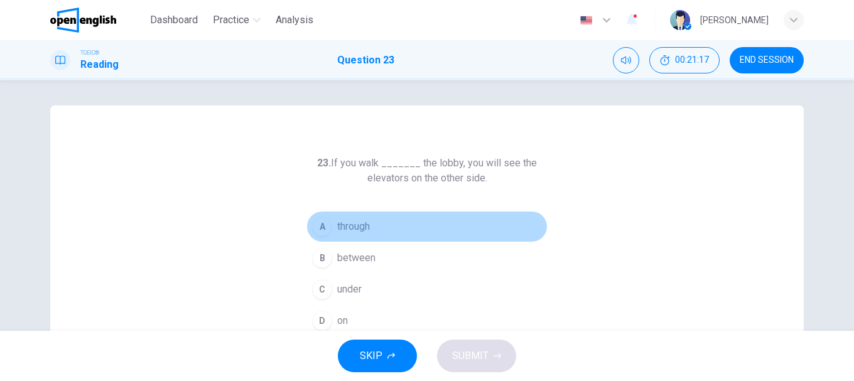
click at [330, 226] on button "A through" at bounding box center [427, 226] width 241 height 31
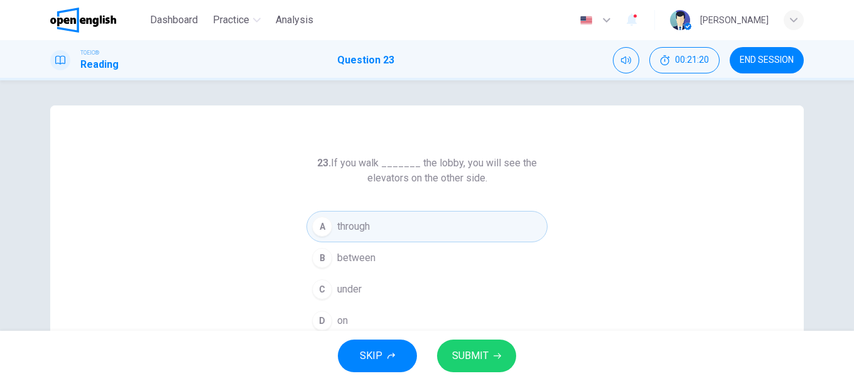
click at [493, 348] on button "SUBMIT" at bounding box center [476, 356] width 79 height 33
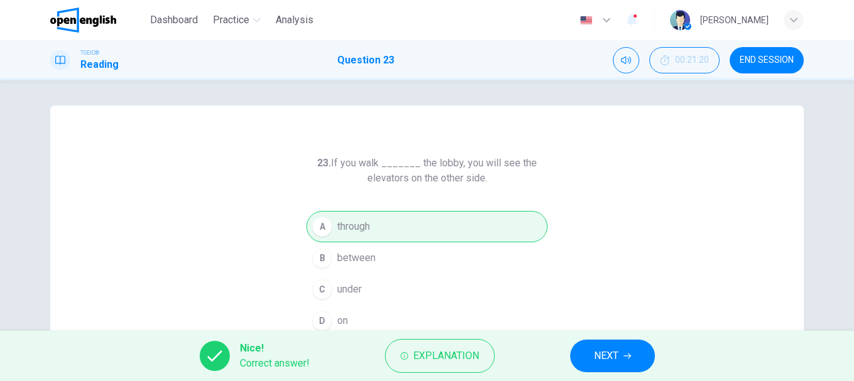
click at [610, 345] on button "NEXT" at bounding box center [613, 356] width 85 height 33
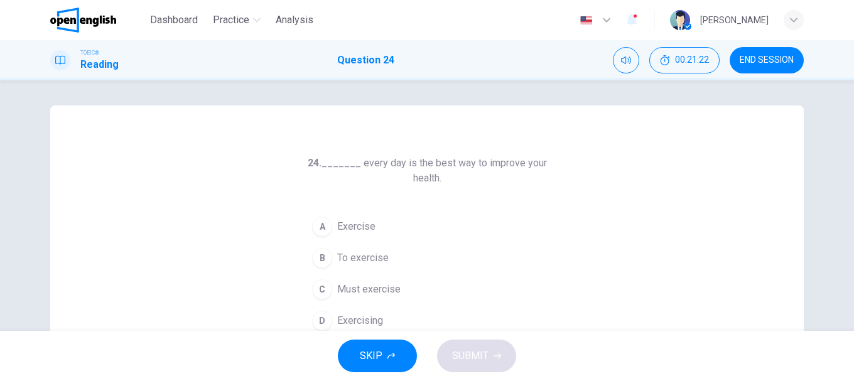
click at [358, 256] on span "To exercise" at bounding box center [363, 258] width 52 height 15
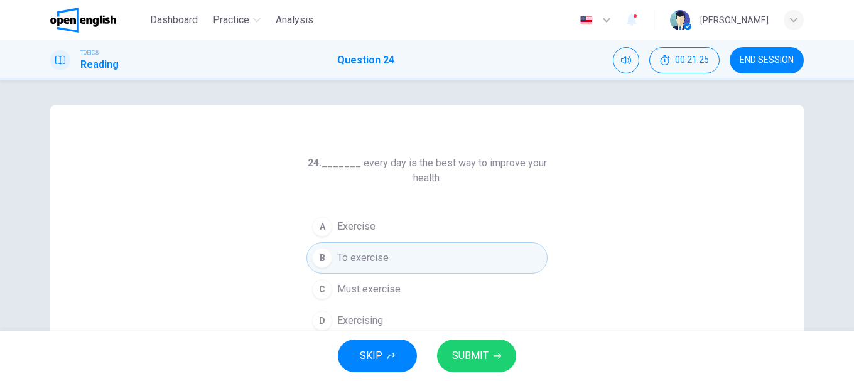
click at [484, 353] on span "SUBMIT" at bounding box center [470, 356] width 36 height 18
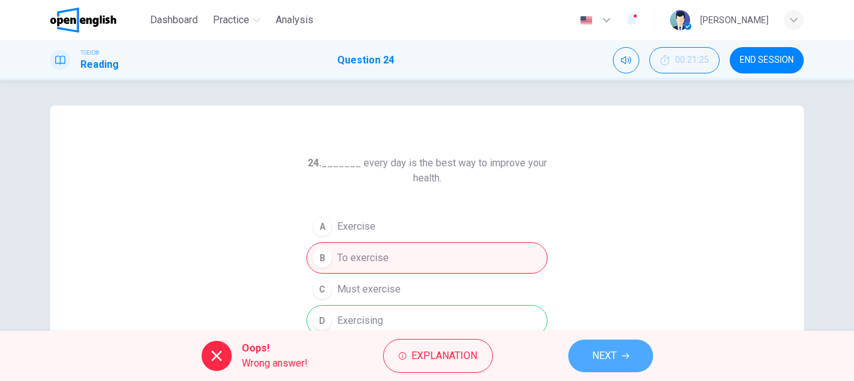
click at [611, 353] on span "NEXT" at bounding box center [604, 356] width 25 height 18
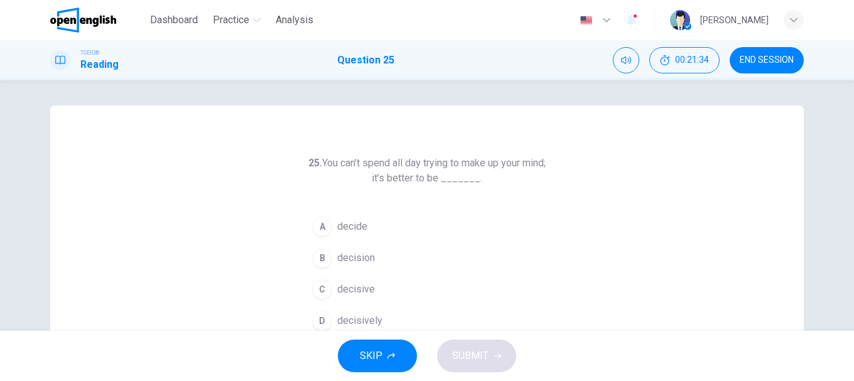
click at [347, 319] on span "decisively" at bounding box center [359, 321] width 45 height 15
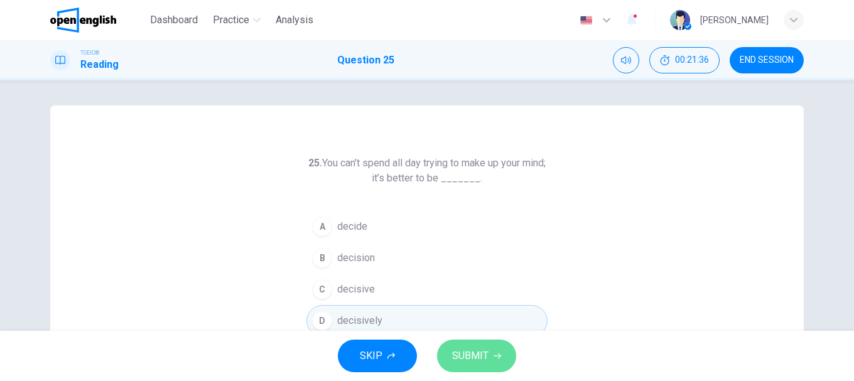
click at [489, 349] on button "SUBMIT" at bounding box center [476, 356] width 79 height 33
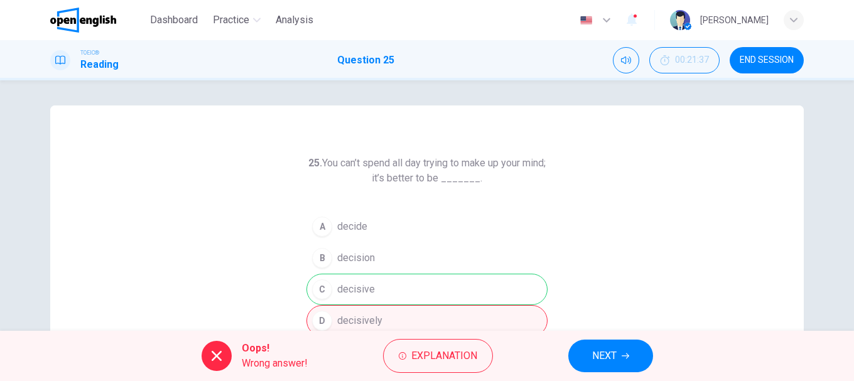
click at [608, 356] on span "NEXT" at bounding box center [604, 356] width 25 height 18
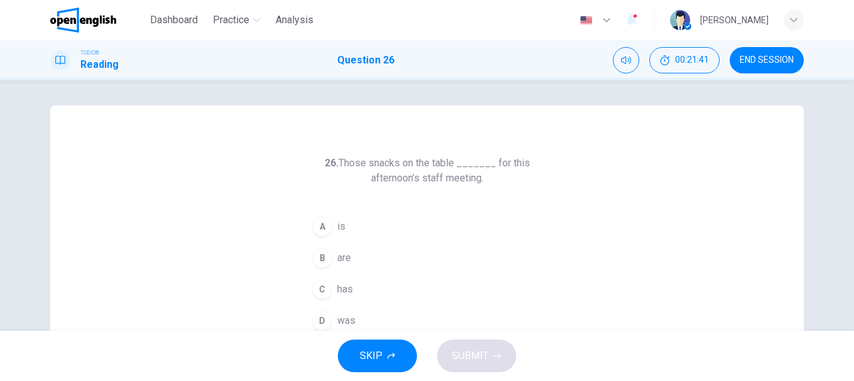
click at [329, 261] on button "B are" at bounding box center [427, 258] width 241 height 31
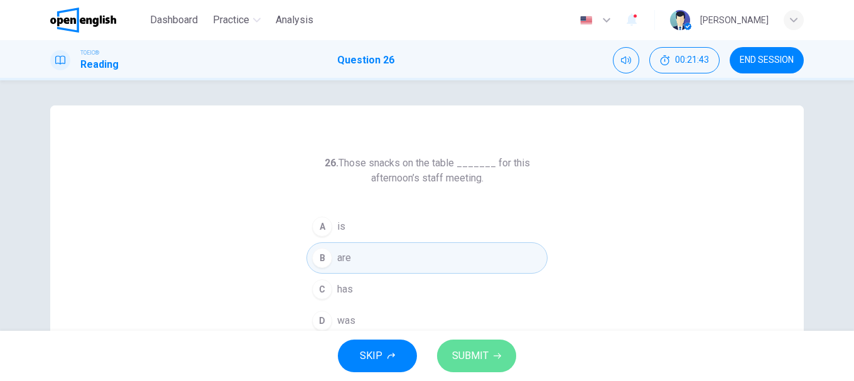
click at [480, 350] on span "SUBMIT" at bounding box center [470, 356] width 36 height 18
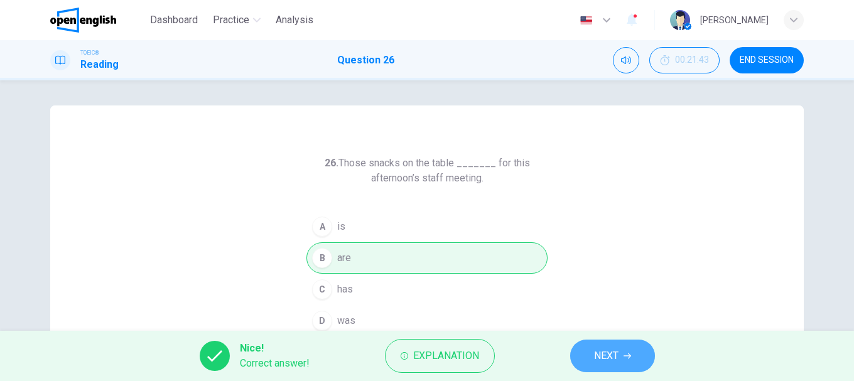
click at [610, 340] on button "NEXT" at bounding box center [613, 356] width 85 height 33
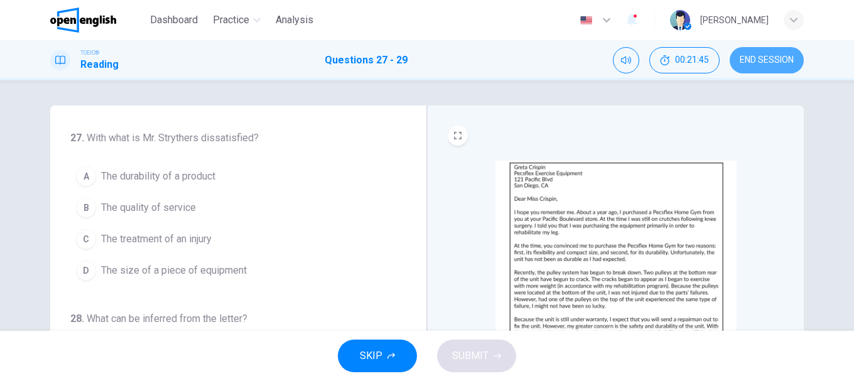
click at [750, 60] on span "END SESSION" at bounding box center [767, 60] width 54 height 10
